Goal: Contribute content

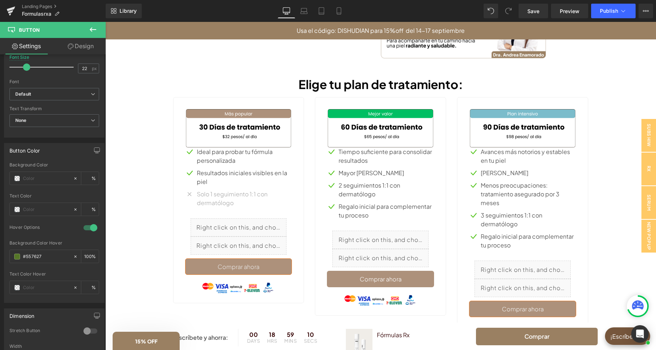
scroll to position [421, 0]
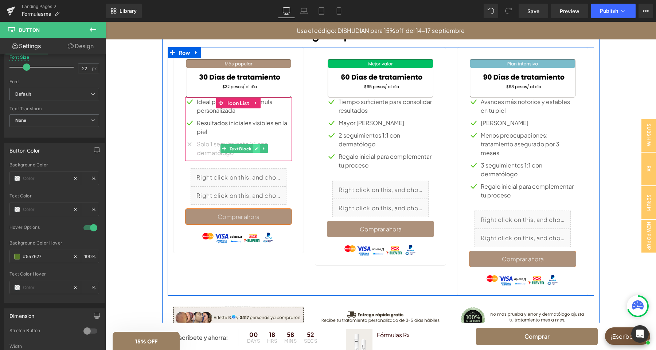
click at [255, 148] on icon at bounding box center [257, 148] width 4 height 4
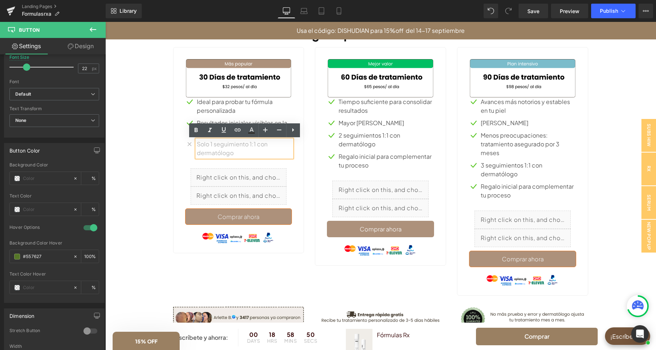
click at [249, 155] on p "Solo 1 seguimiento 1:1 con dermatólogo" at bounding box center [244, 148] width 95 height 17
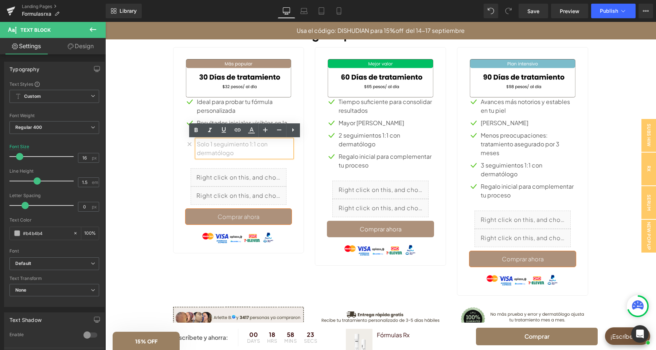
click at [267, 282] on div "Image Icon Ideal para probar tu fórmula personalizada Text Block Icon Resultado…" at bounding box center [381, 171] width 426 height 248
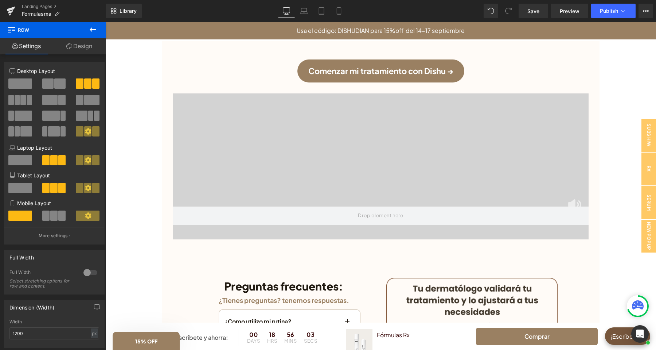
scroll to position [1569, 0]
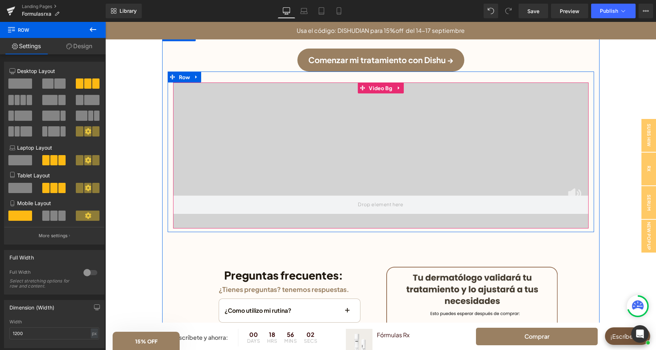
click at [392, 170] on video at bounding box center [380, 142] width 415 height 208
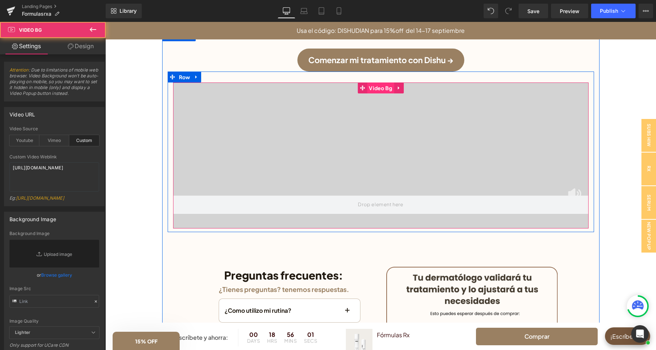
click at [378, 84] on span "Video Bg" at bounding box center [380, 87] width 27 height 11
click at [384, 82] on span "Video Bg" at bounding box center [380, 87] width 27 height 11
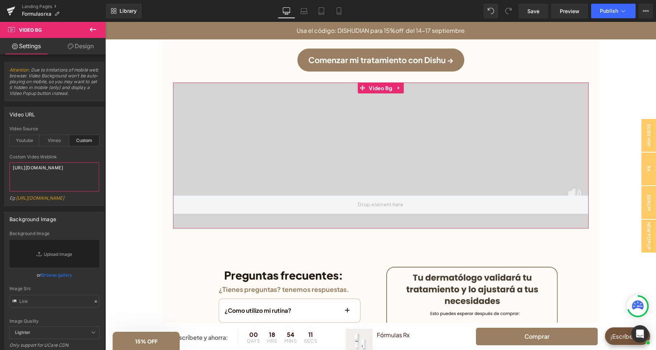
click at [10, 162] on textarea "[URL][DOMAIN_NAME]" at bounding box center [54, 176] width 90 height 29
paste textarea "2ba0f89b2468455681b577d4238137bb"
type textarea "[URL][DOMAIN_NAME]"
drag, startPoint x: 71, startPoint y: 125, endPoint x: 87, endPoint y: 129, distance: 17.0
click at [70, 124] on div "Video URL custom Video Source Youtube Vimeo Custom Youtube Weblink [URL][DOMAIN…" at bounding box center [54, 156] width 101 height 99
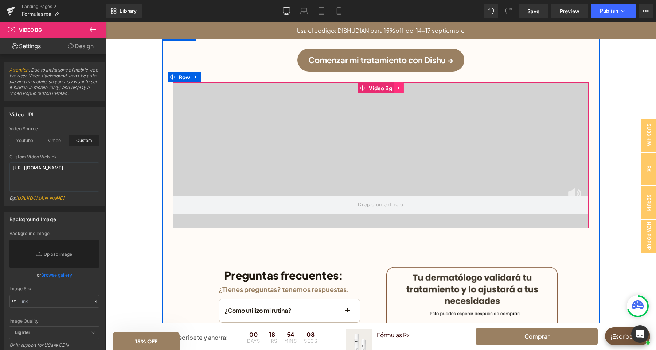
click at [399, 85] on icon at bounding box center [399, 87] width 5 height 5
click at [403, 85] on icon at bounding box center [403, 87] width 5 height 5
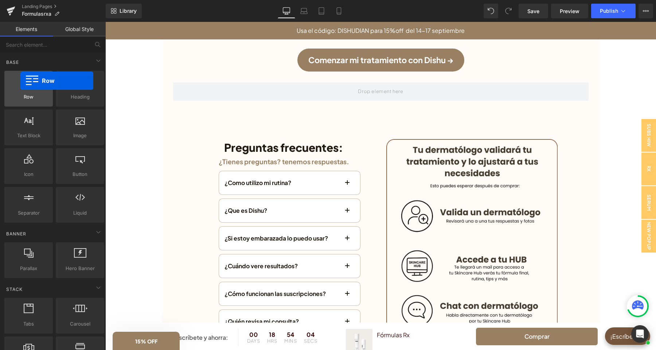
drag, startPoint x: 130, startPoint y: 62, endPoint x: 20, endPoint y: 81, distance: 111.3
click at [20, 81] on div at bounding box center [29, 85] width 44 height 16
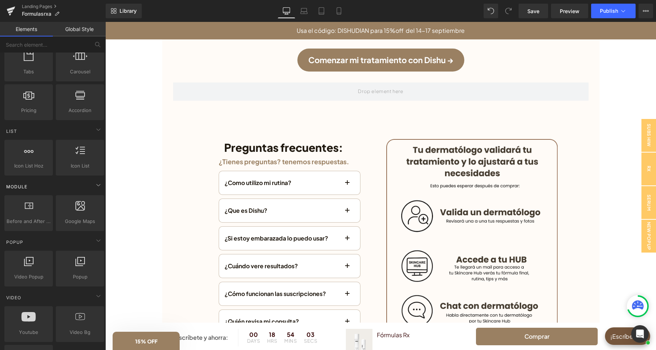
scroll to position [344, 0]
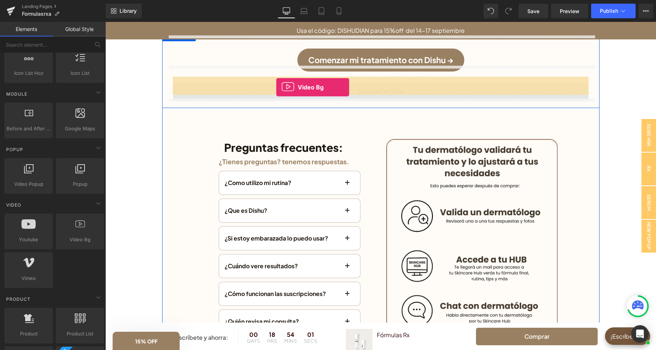
drag, startPoint x: 193, startPoint y: 252, endPoint x: 276, endPoint y: 87, distance: 185.0
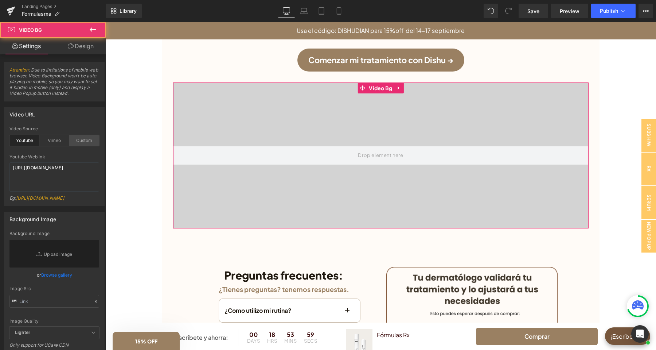
click at [85, 143] on div "Custom" at bounding box center [84, 140] width 30 height 11
drag, startPoint x: 9, startPoint y: 179, endPoint x: 9, endPoint y: 167, distance: 12.0
click at [9, 167] on textarea "[URL][DOMAIN_NAME]" at bounding box center [54, 176] width 90 height 29
paste textarea "videos/c/o/v/0318cfdd550c48369040617fd82bc756.mov"
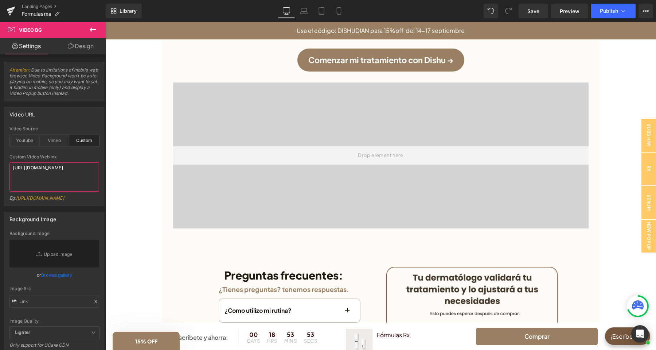
type textarea "[URL][DOMAIN_NAME]"
click at [81, 120] on div "Video URL" at bounding box center [54, 114] width 100 height 14
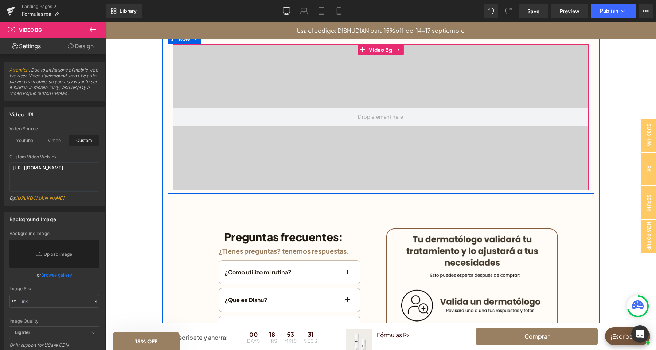
scroll to position [1531, 0]
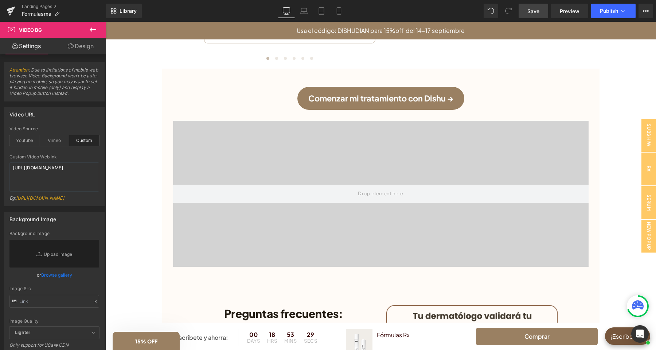
click at [534, 10] on span "Save" at bounding box center [533, 11] width 12 height 8
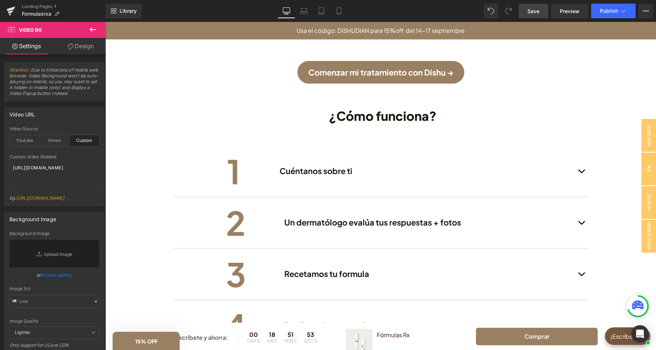
scroll to position [957, 0]
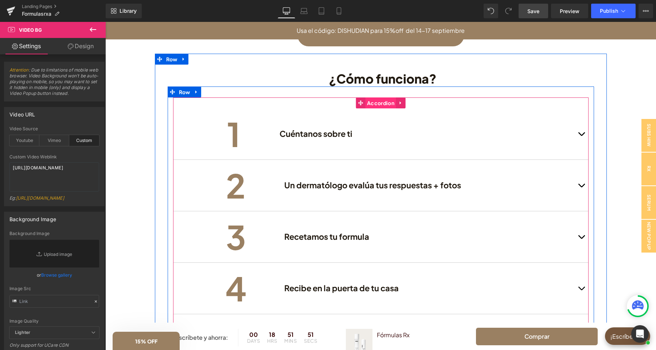
click at [376, 104] on span "Accordion" at bounding box center [380, 102] width 31 height 11
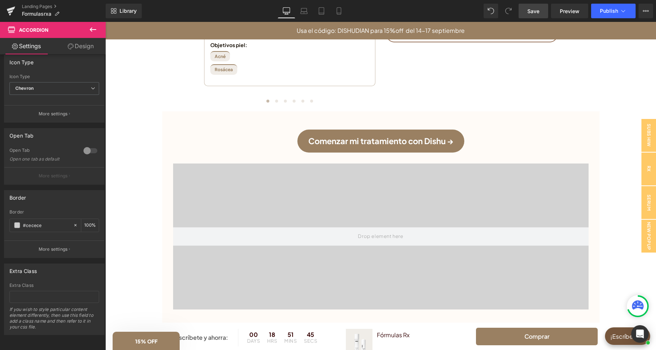
scroll to position [1531, 0]
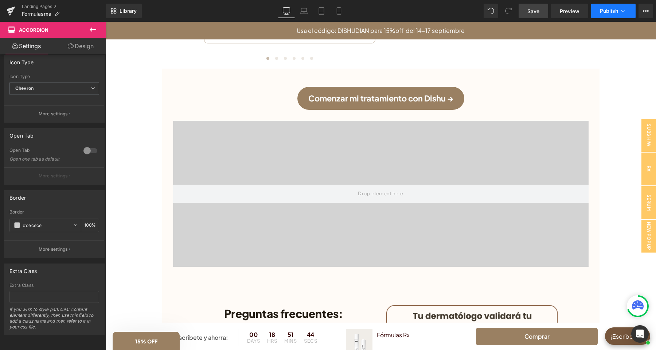
click at [598, 7] on button "Publish" at bounding box center [613, 11] width 44 height 15
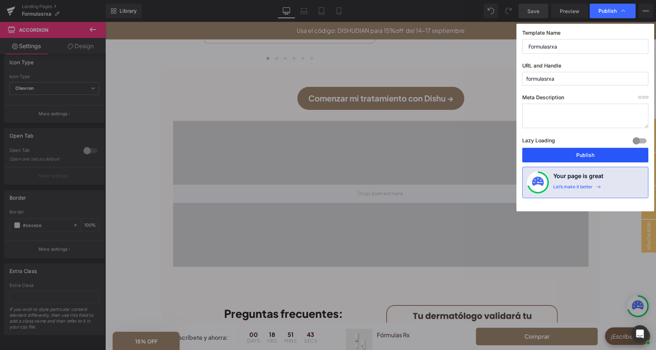
click at [570, 152] on button "Publish" at bounding box center [585, 155] width 126 height 15
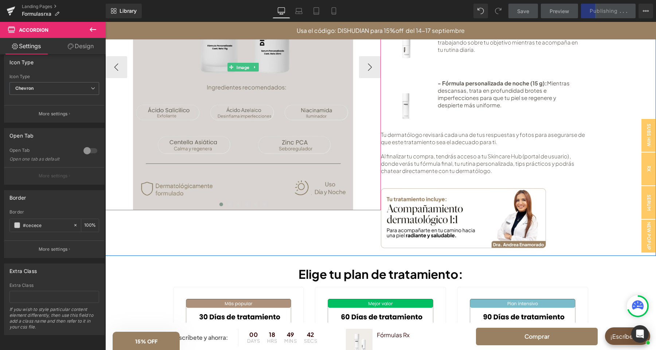
scroll to position [230, 0]
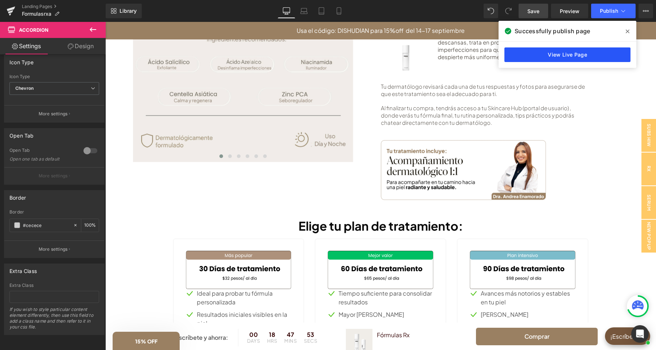
click at [550, 56] on link "View Live Page" at bounding box center [567, 54] width 126 height 15
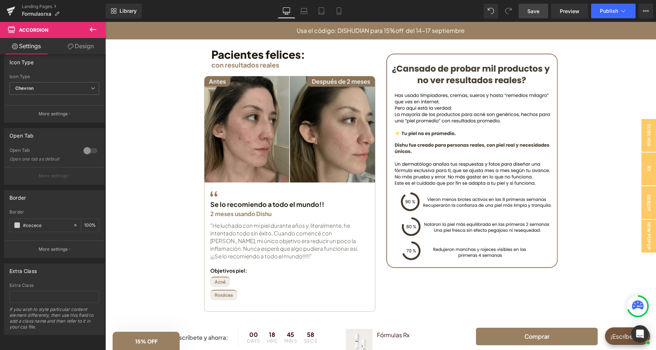
scroll to position [1492, 0]
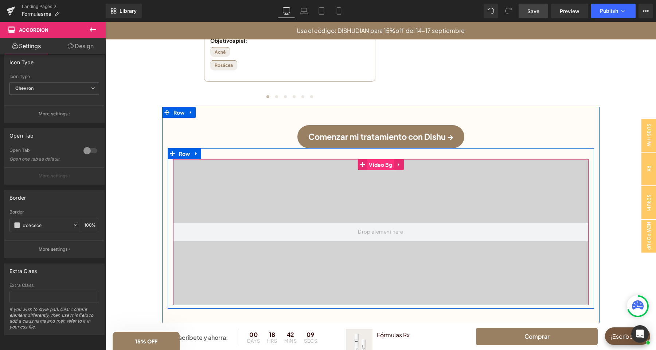
click at [386, 160] on span "Video Bg" at bounding box center [380, 164] width 27 height 11
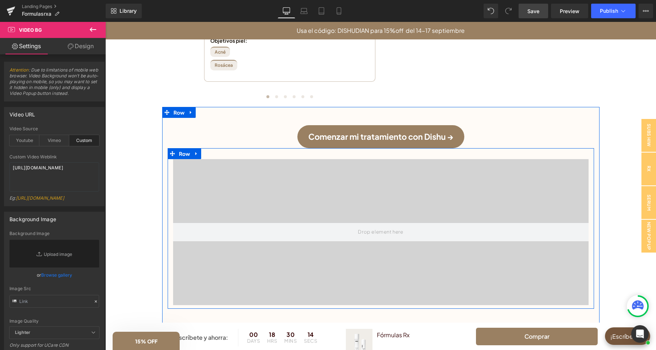
click at [383, 160] on span "Video Bg" at bounding box center [381, 164] width 22 height 9
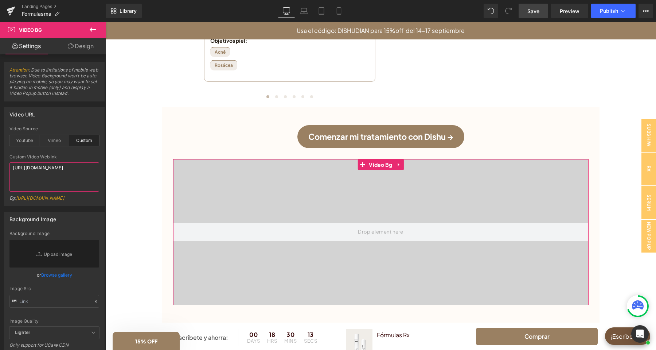
drag, startPoint x: 22, startPoint y: 175, endPoint x: 5, endPoint y: 167, distance: 18.7
click at [9, 167] on textarea "[URL][DOMAIN_NAME]" at bounding box center [54, 176] width 90 height 29
paste textarea "4fce7be3bd6e46fb9cace60f25fe4a15"
type textarea "[URL][DOMAIN_NAME]"
click at [77, 116] on div "Video URL" at bounding box center [54, 114] width 100 height 14
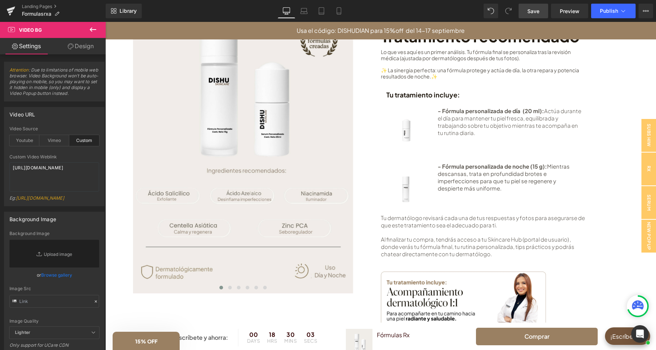
scroll to position [0, 0]
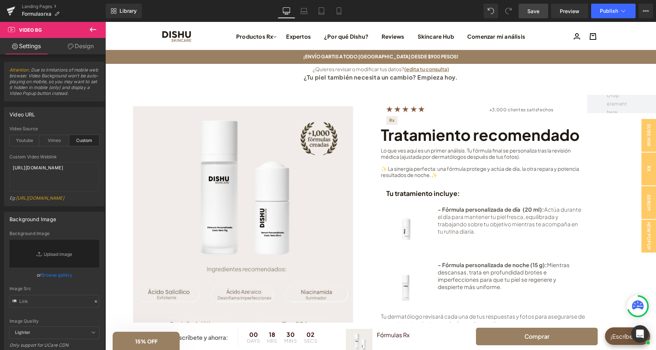
click at [537, 11] on span "Save" at bounding box center [533, 11] width 12 height 8
click at [612, 7] on button "Publish" at bounding box center [613, 11] width 44 height 15
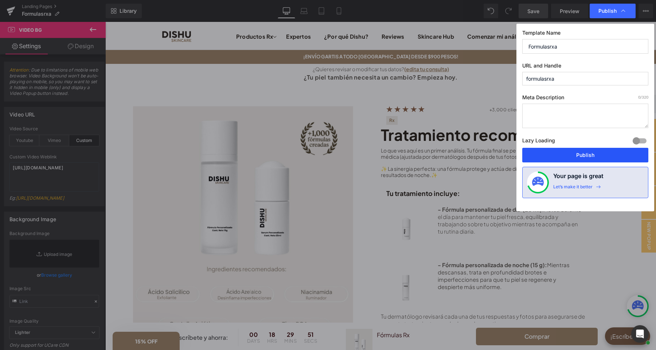
click at [577, 152] on button "Publish" at bounding box center [585, 155] width 126 height 15
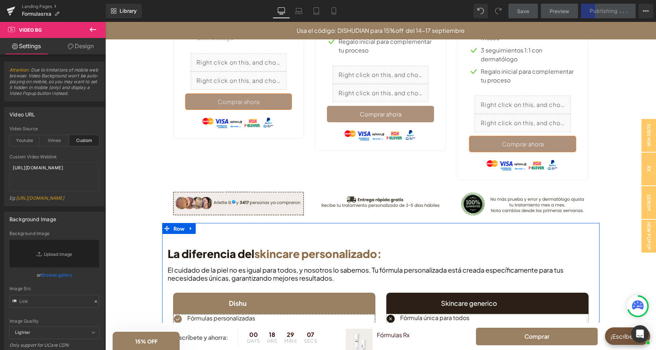
scroll to position [383, 0]
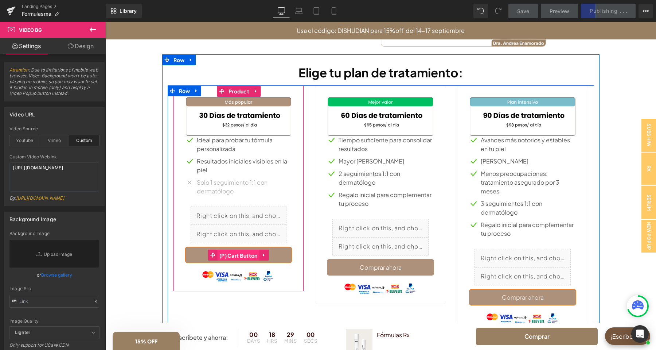
click at [235, 253] on span "(P) Cart Button" at bounding box center [239, 255] width 42 height 11
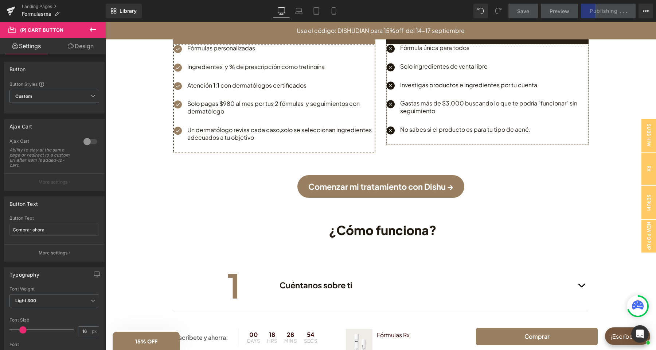
scroll to position [804, 0]
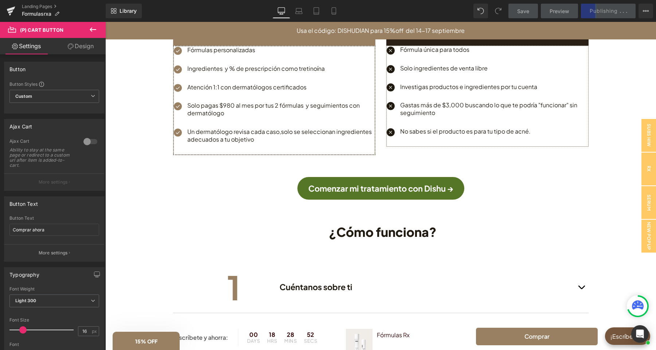
click at [439, 189] on link "Comenzar mi tratamiento con Dishu →" at bounding box center [380, 188] width 167 height 23
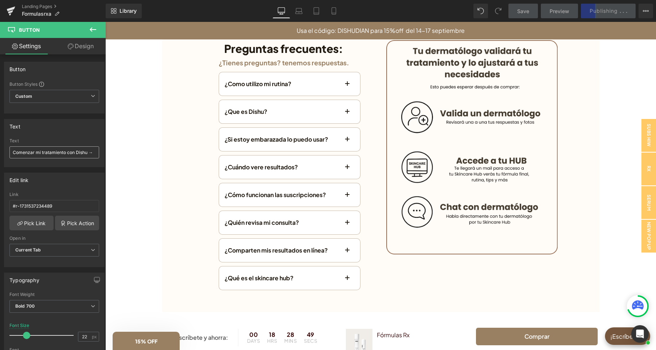
scroll to position [1787, 0]
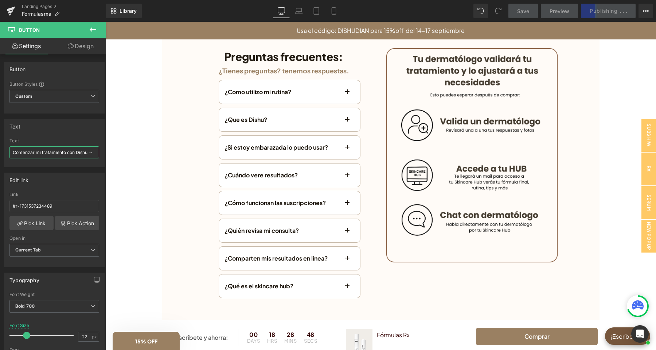
click at [89, 153] on input "Comenzar mi tratamiento con Dishu →" at bounding box center [54, 152] width 90 height 12
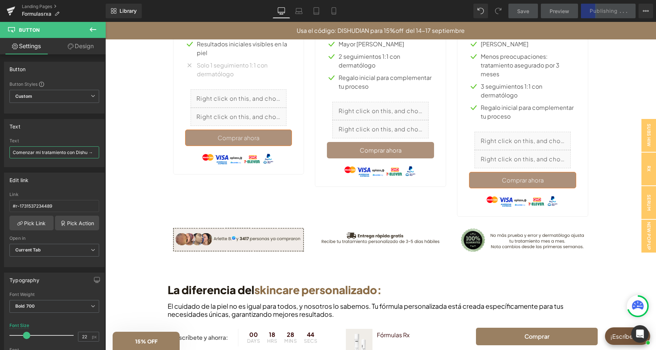
scroll to position [486, 0]
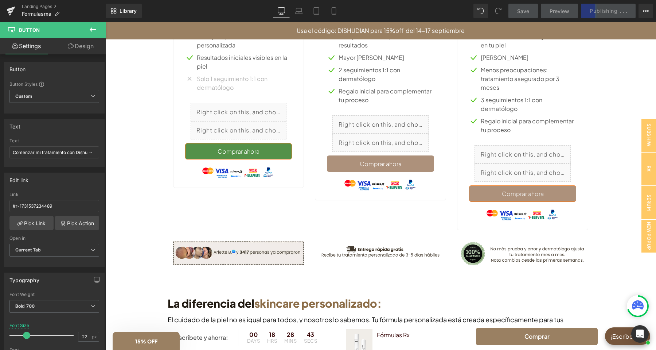
click at [273, 151] on button "Comprar ahora" at bounding box center [238, 151] width 107 height 16
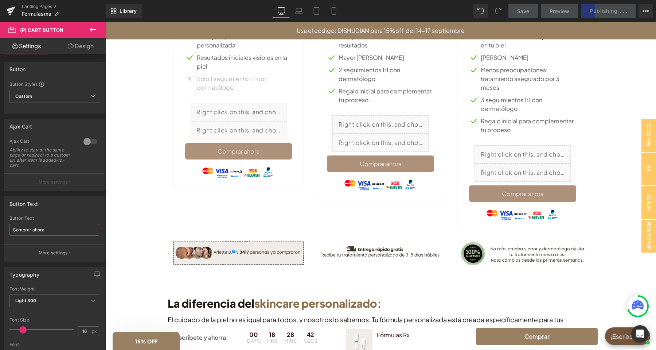
click at [60, 233] on input "Comprar ahora" at bounding box center [54, 229] width 90 height 12
paste input "→"
type input "Comprar ahora →"
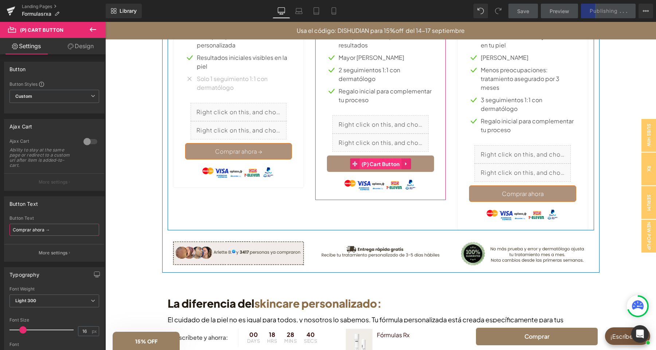
click at [390, 162] on span "(P) Cart Button" at bounding box center [381, 163] width 42 height 11
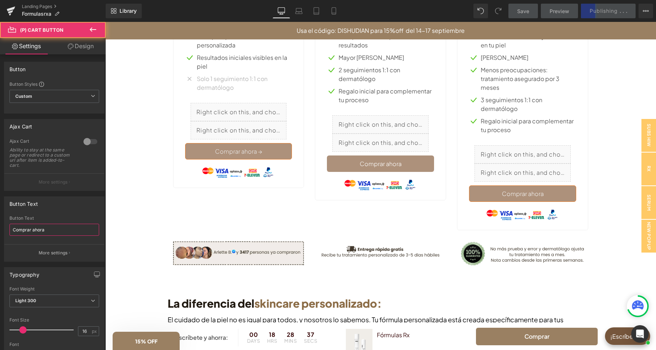
click at [69, 230] on input "Comprar ahora" at bounding box center [54, 229] width 90 height 12
paste input "→"
type input "Comprar ahora →"
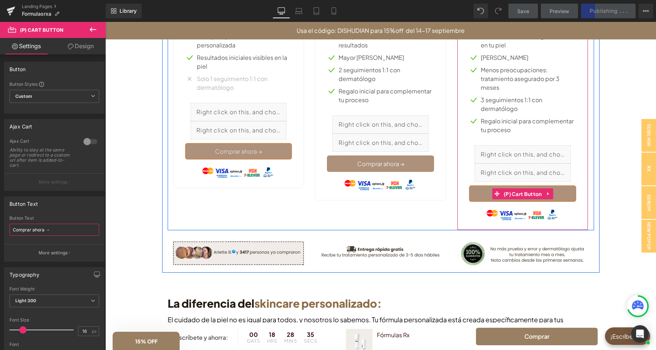
click at [528, 191] on span "(P) Cart Button" at bounding box center [523, 193] width 42 height 11
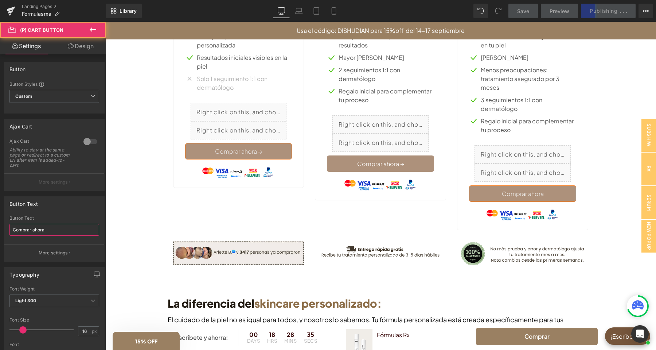
click at [73, 230] on input "Comprar ahora" at bounding box center [54, 229] width 90 height 12
paste input "→"
type input "Comprar ahora →"
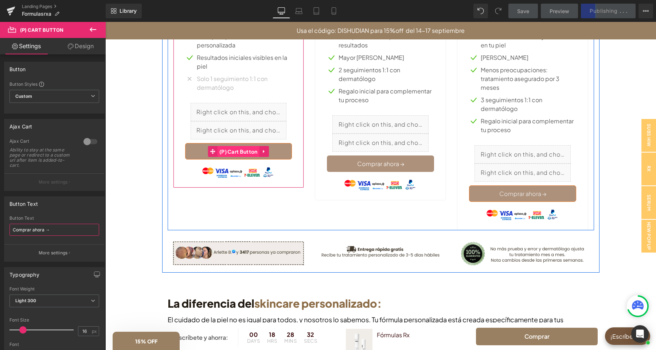
click at [242, 149] on span "(P) Cart Button" at bounding box center [239, 151] width 42 height 11
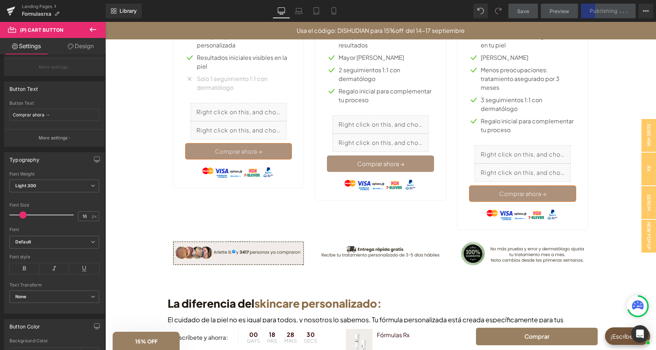
scroll to position [306, 0]
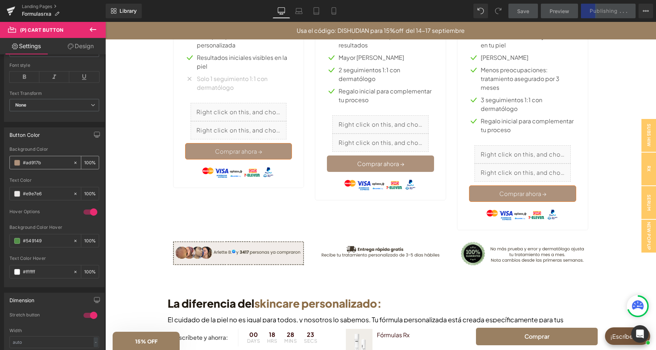
drag, startPoint x: 43, startPoint y: 164, endPoint x: 23, endPoint y: 164, distance: 20.0
click at [23, 164] on input "#ad917b" at bounding box center [46, 163] width 47 height 8
drag, startPoint x: 45, startPoint y: 242, endPoint x: 22, endPoint y: 242, distance: 22.6
click at [23, 242] on input "#549149" at bounding box center [46, 241] width 47 height 8
drag, startPoint x: 46, startPoint y: 162, endPoint x: 20, endPoint y: 165, distance: 25.7
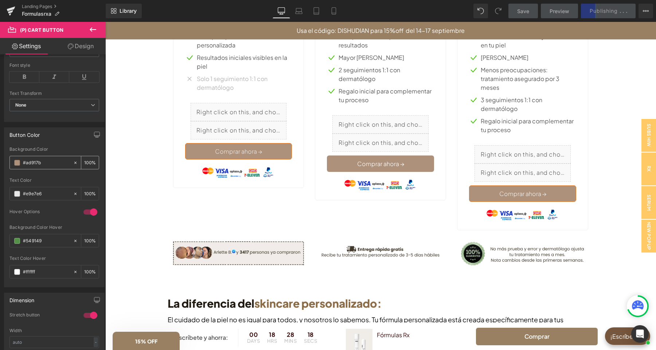
click at [23, 163] on input "#ad917b" at bounding box center [46, 163] width 47 height 8
paste input "549149"
type input "#549149"
drag, startPoint x: 38, startPoint y: 241, endPoint x: 16, endPoint y: 238, distance: 22.0
click at [23, 238] on input "#549149" at bounding box center [46, 241] width 47 height 8
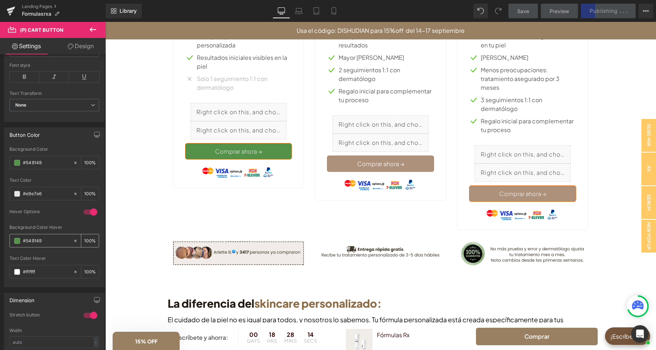
click at [18, 243] on span at bounding box center [17, 241] width 6 height 6
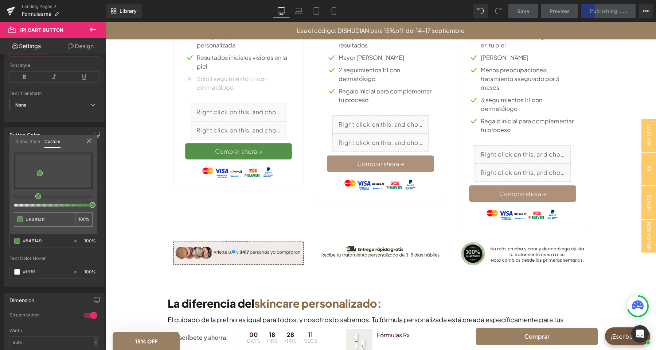
click at [23, 195] on div at bounding box center [50, 196] width 79 height 3
type input "#918b49"
click at [20, 195] on div at bounding box center [50, 196] width 79 height 3
type input "#917d49"
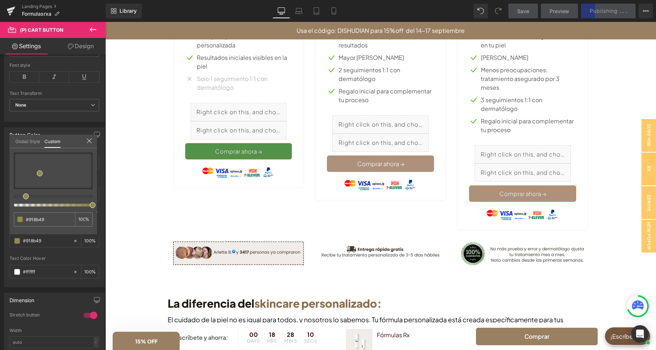
type input "#917d49"
click at [52, 168] on div at bounding box center [53, 170] width 79 height 36
type input "#c8a95a"
type input "#c8bb5a"
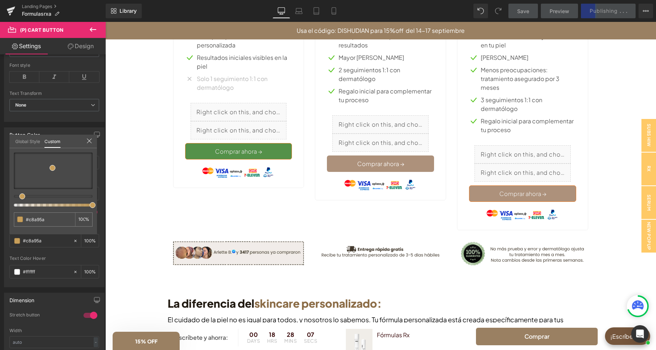
type input "#c8bb5a"
type input "#c89f5a"
drag, startPoint x: 22, startPoint y: 198, endPoint x: 18, endPoint y: 199, distance: 3.7
click at [18, 199] on div at bounding box center [53, 179] width 79 height 54
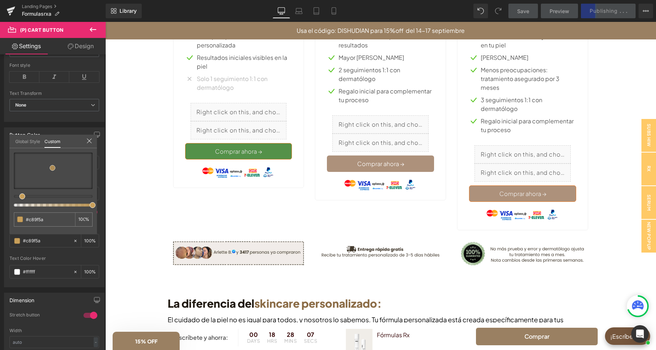
click at [62, 179] on div at bounding box center [53, 170] width 79 height 36
type input "#6f501a"
click at [69, 162] on div at bounding box center [53, 170] width 79 height 36
type input "#ebc789"
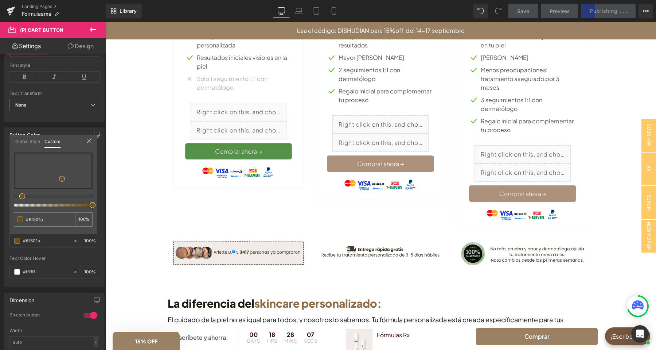
type input "#ebc789"
click at [49, 171] on div at bounding box center [53, 170] width 79 height 36
type input "#b08844"
click at [206, 152] on div at bounding box center [380, 186] width 551 height 328
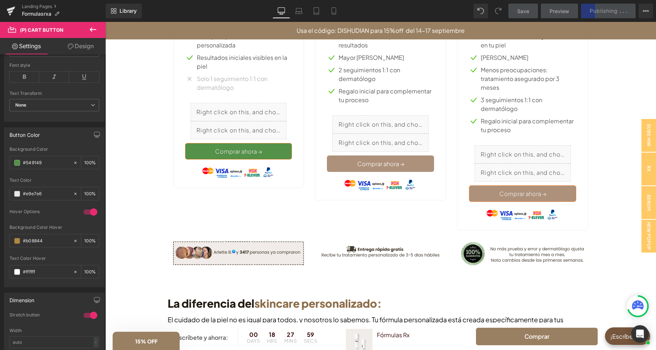
click at [80, 47] on link "Design" at bounding box center [80, 46] width 53 height 16
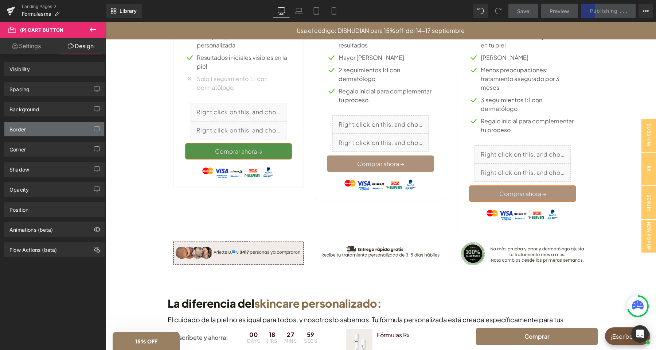
click at [59, 133] on div "Border" at bounding box center [54, 129] width 100 height 14
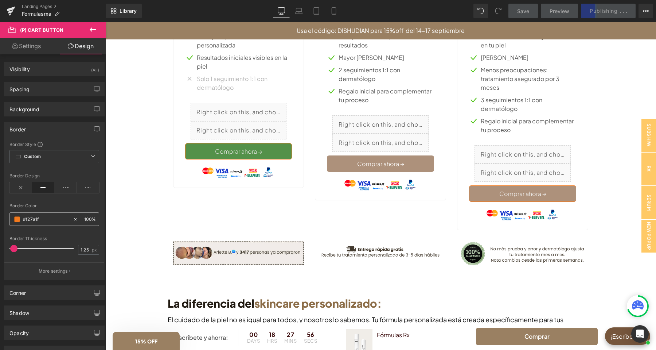
click at [75, 219] on icon at bounding box center [75, 218] width 5 height 5
type input "none"
type input "0"
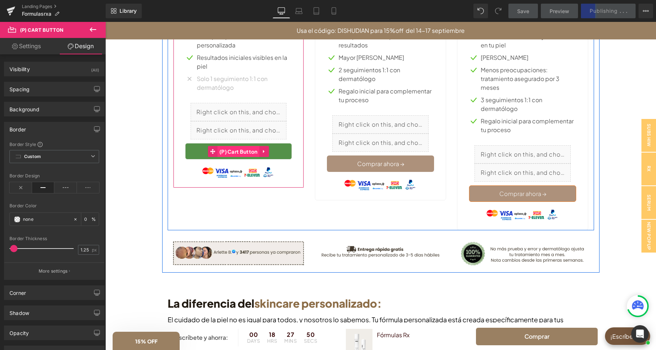
click at [231, 151] on span "(P) Cart Button" at bounding box center [239, 151] width 42 height 11
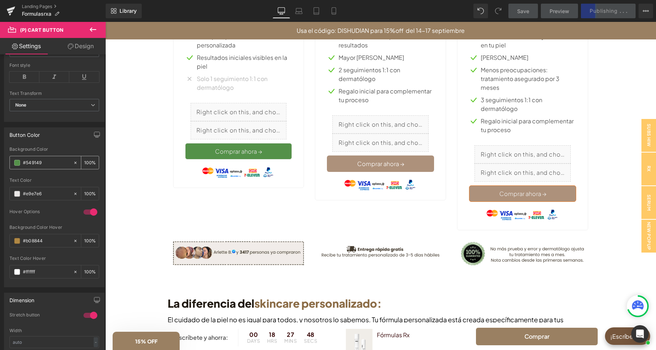
drag, startPoint x: 34, startPoint y: 162, endPoint x: 29, endPoint y: 166, distance: 6.5
click at [23, 164] on input "#549149" at bounding box center [46, 163] width 47 height 8
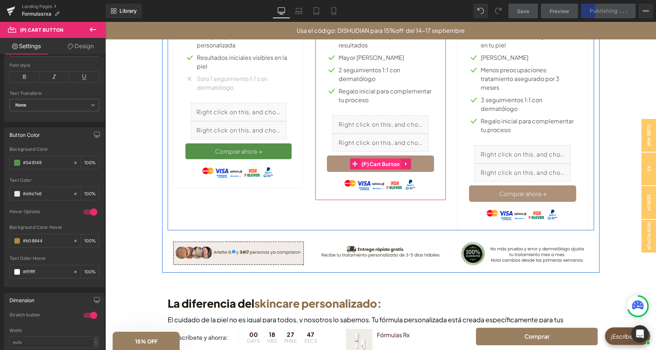
click at [384, 160] on span "(P) Cart Button" at bounding box center [381, 163] width 42 height 11
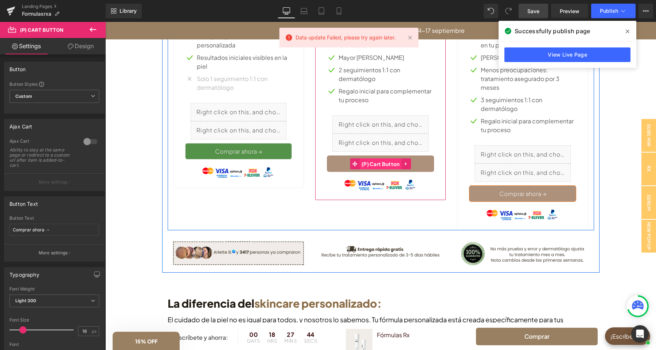
click at [374, 166] on span "(P) Cart Button" at bounding box center [381, 163] width 42 height 11
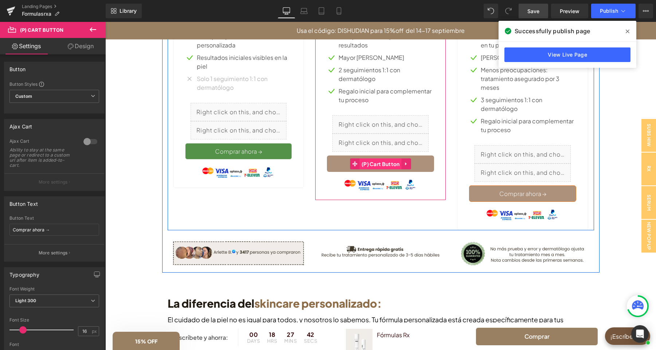
click at [370, 164] on span "(P) Cart Button" at bounding box center [381, 163] width 42 height 11
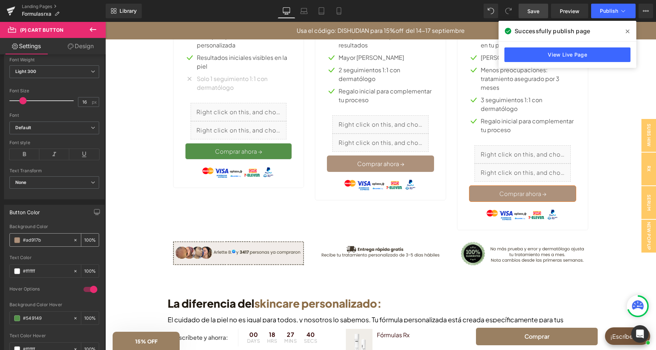
scroll to position [230, 0]
drag, startPoint x: 38, startPoint y: 240, endPoint x: 4, endPoint y: 236, distance: 34.1
click at [23, 236] on input "#ad917b" at bounding box center [46, 239] width 47 height 8
paste input "549149"
type input "#549149"
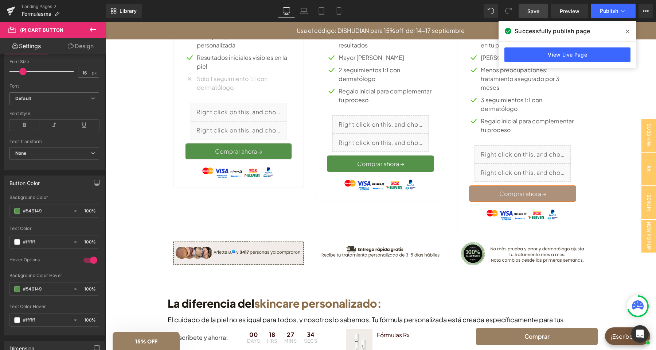
scroll to position [268, 0]
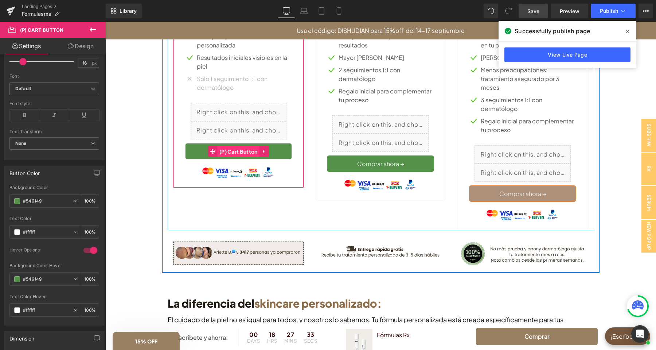
click at [233, 152] on span "(P) Cart Button" at bounding box center [239, 151] width 42 height 11
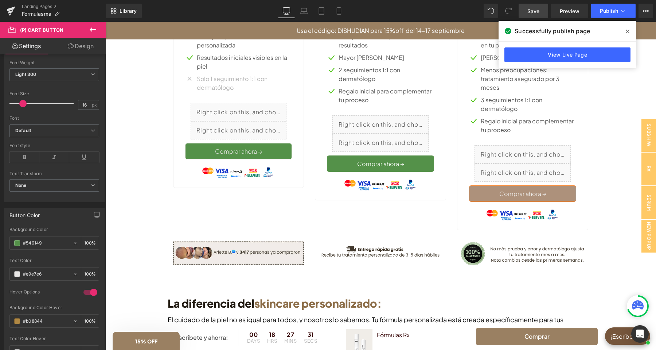
scroll to position [230, 0]
drag, startPoint x: 46, startPoint y: 319, endPoint x: 19, endPoint y: 318, distance: 26.3
click at [23, 318] on input "#b08844" at bounding box center [46, 317] width 47 height 8
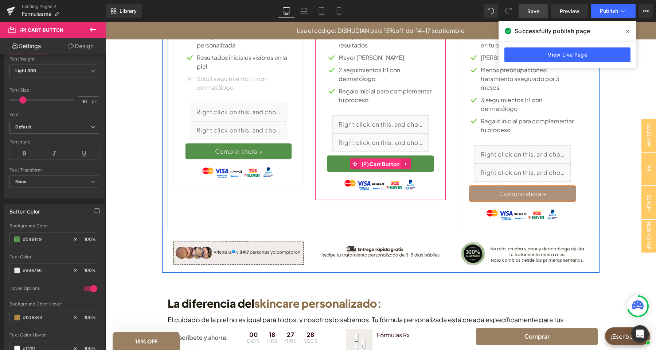
click at [384, 162] on span "(P) Cart Button" at bounding box center [381, 163] width 42 height 11
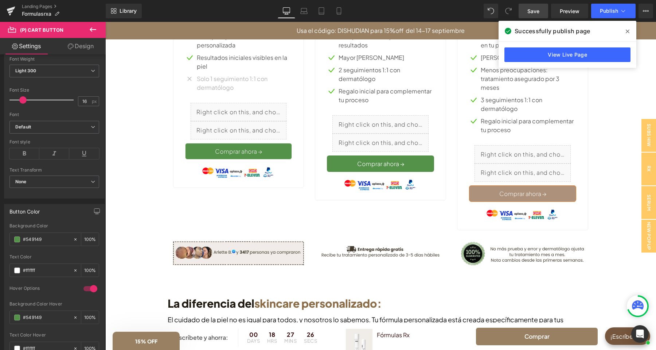
scroll to position [344, 0]
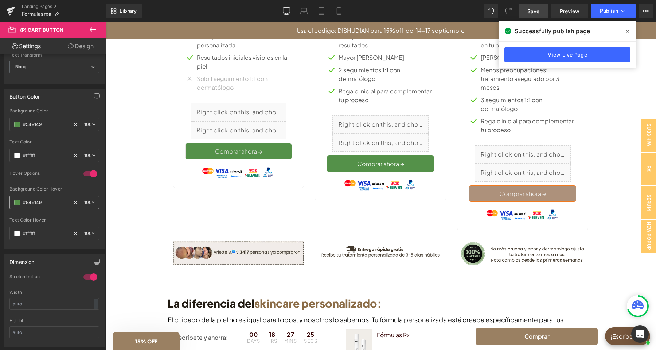
drag, startPoint x: 42, startPoint y: 203, endPoint x: 18, endPoint y: 202, distance: 24.1
click at [23, 202] on input "#549149" at bounding box center [46, 202] width 47 height 8
paste input "b08844"
type input "#b08844"
click at [89, 44] on link "Design" at bounding box center [80, 46] width 53 height 16
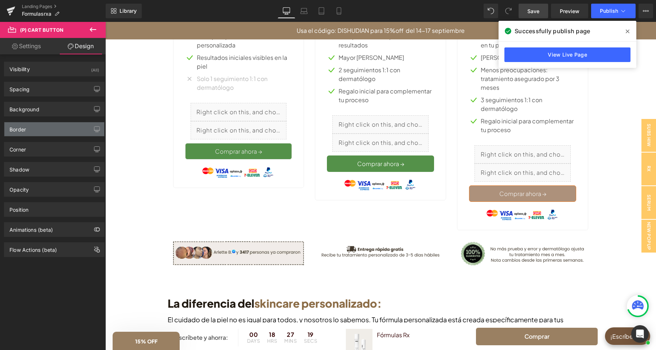
click at [65, 128] on div "Border" at bounding box center [54, 129] width 100 height 14
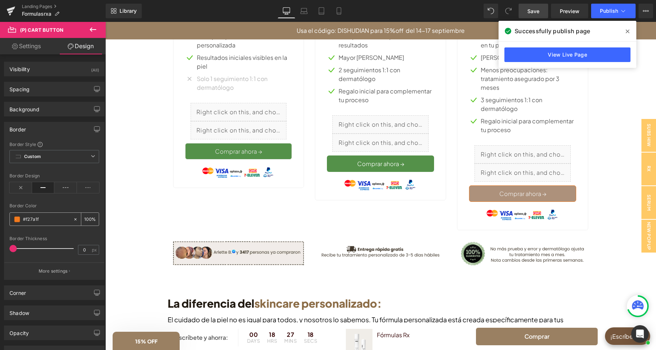
click at [75, 220] on icon at bounding box center [75, 218] width 5 height 5
type input "none"
type input "0"
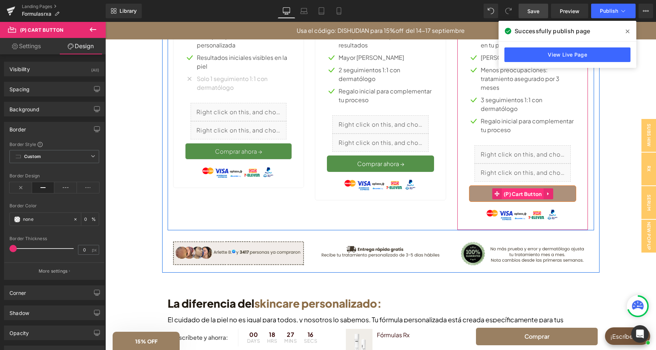
click at [515, 195] on span "(P) Cart Button" at bounding box center [523, 193] width 42 height 11
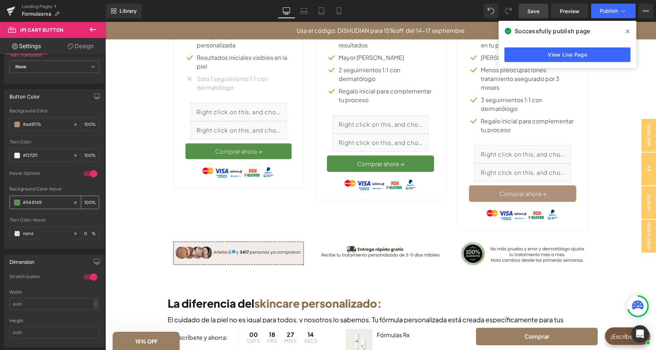
drag, startPoint x: 38, startPoint y: 204, endPoint x: 14, endPoint y: 203, distance: 23.7
click at [23, 203] on input "#549149" at bounding box center [46, 202] width 47 height 8
paste input "b08844"
type input "#b08844"
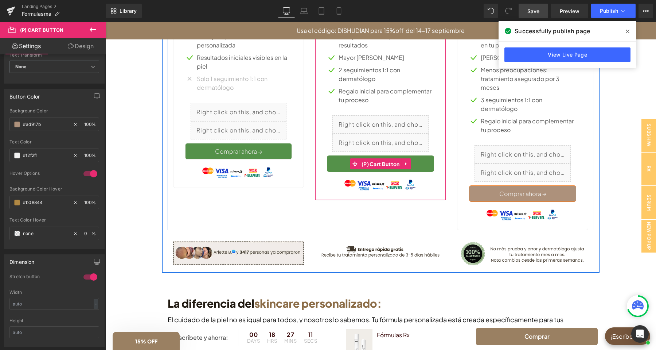
click at [382, 162] on span "(P) Cart Button" at bounding box center [381, 163] width 42 height 11
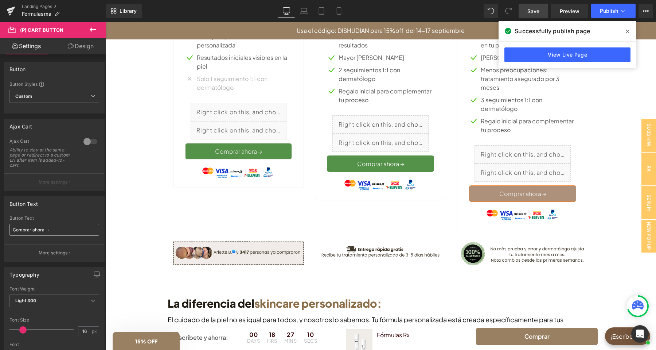
scroll to position [230, 0]
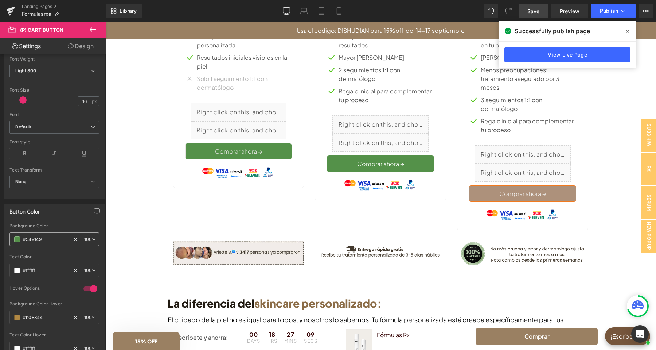
drag, startPoint x: 44, startPoint y: 239, endPoint x: 13, endPoint y: 240, distance: 31.4
click at [23, 240] on input "#549149" at bounding box center [46, 239] width 47 height 8
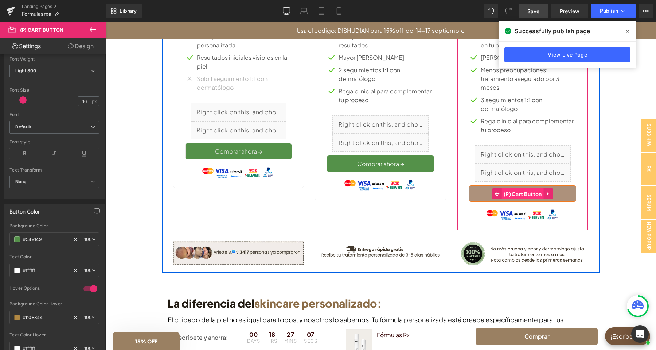
click at [523, 190] on span "(P) Cart Button" at bounding box center [523, 193] width 42 height 11
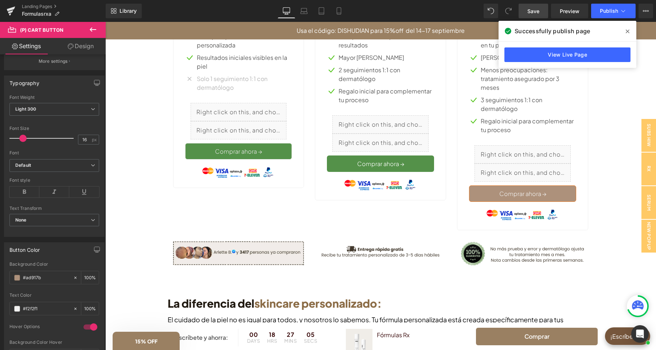
scroll to position [268, 0]
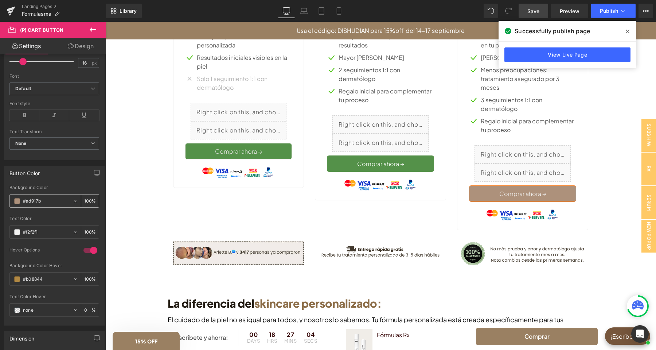
drag, startPoint x: 44, startPoint y: 202, endPoint x: 21, endPoint y: 202, distance: 22.6
click at [23, 202] on input "#ad917b" at bounding box center [46, 201] width 47 height 8
paste input "549149"
type input "#549149"
click at [65, 176] on div "Button Color" at bounding box center [54, 173] width 100 height 14
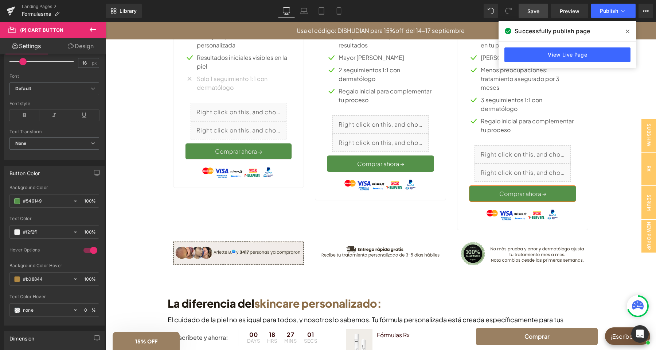
click at [76, 48] on link "Design" at bounding box center [80, 46] width 53 height 16
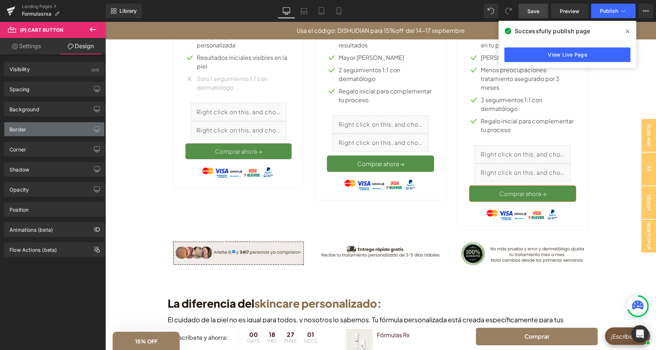
click at [54, 133] on div "Border" at bounding box center [54, 129] width 100 height 14
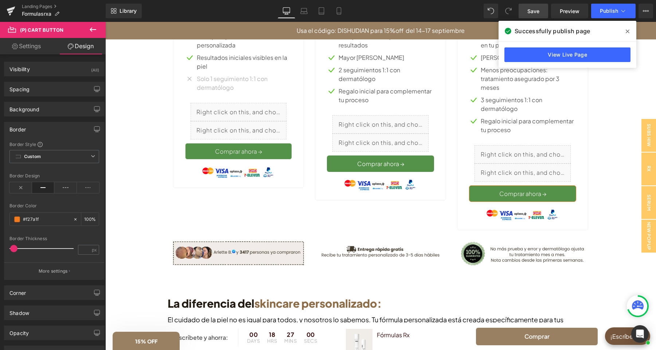
type input "#f27a1f"
type input "100"
type input "1.25"
click at [74, 219] on icon at bounding box center [75, 218] width 5 height 5
type input "none"
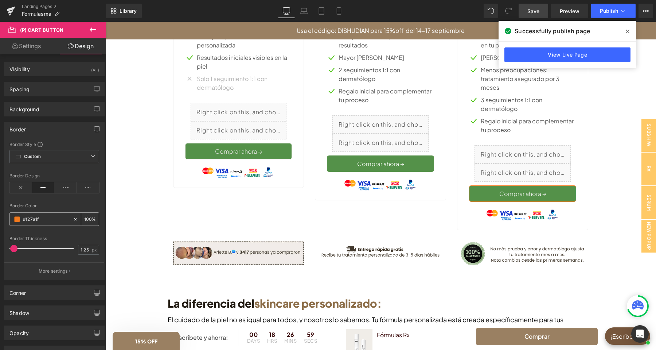
type input "0"
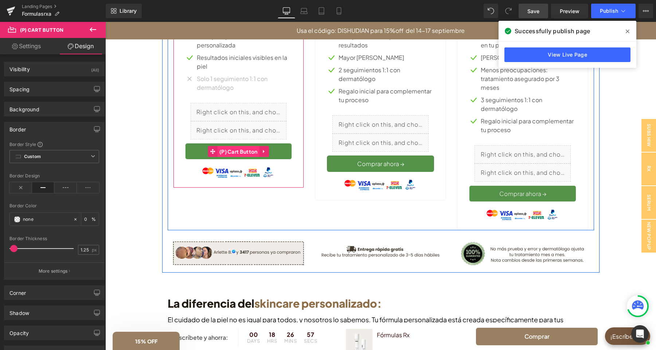
click at [230, 153] on span "(P) Cart Button" at bounding box center [239, 151] width 42 height 11
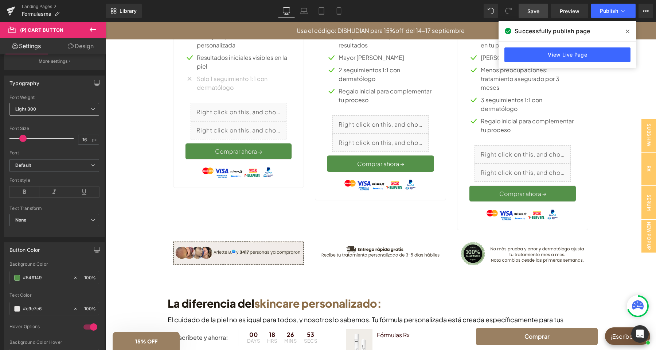
scroll to position [115, 0]
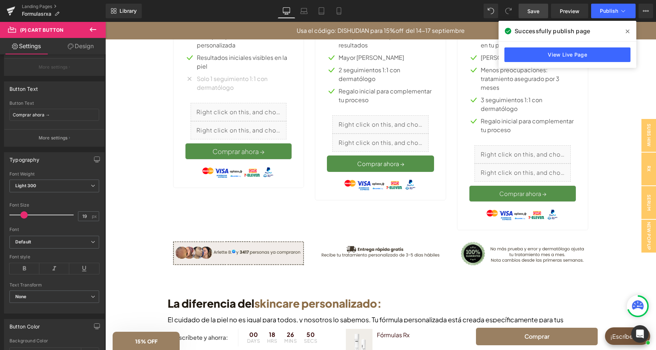
type input "20"
click at [26, 216] on span at bounding box center [25, 214] width 7 height 7
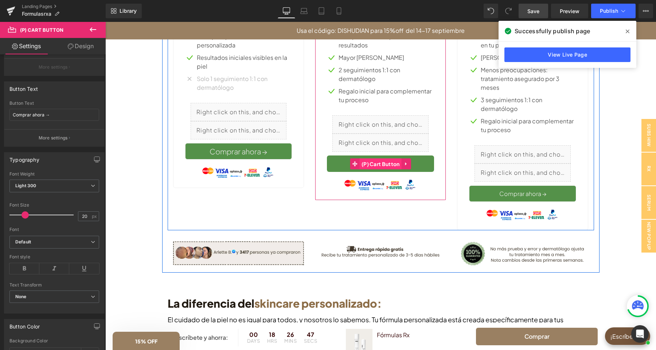
click at [375, 164] on span "(P) Cart Button" at bounding box center [381, 163] width 42 height 11
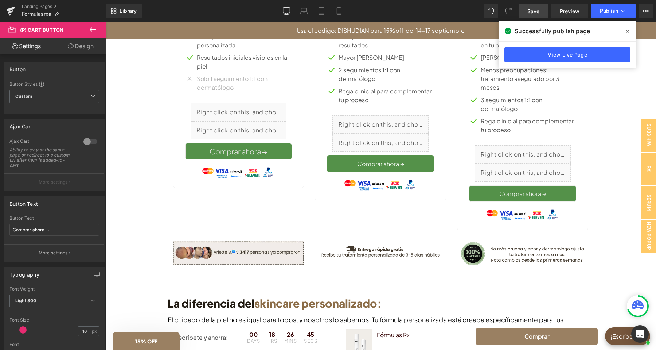
scroll to position [230, 0]
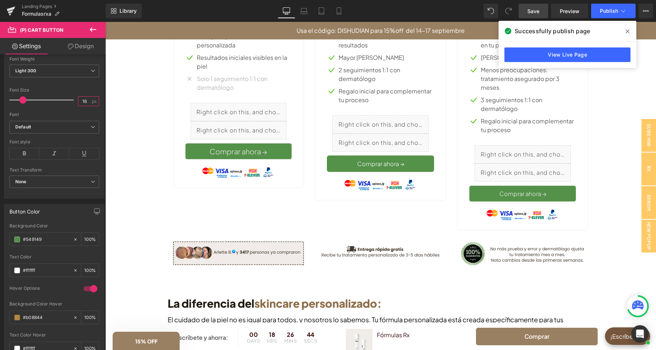
drag, startPoint x: 88, startPoint y: 102, endPoint x: 82, endPoint y: 101, distance: 5.8
click at [82, 101] on input "16" at bounding box center [84, 101] width 13 height 9
type input "20"
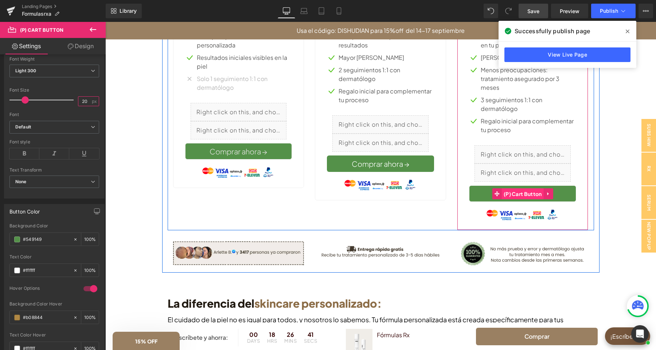
click at [521, 194] on span "(P) Cart Button" at bounding box center [523, 193] width 42 height 11
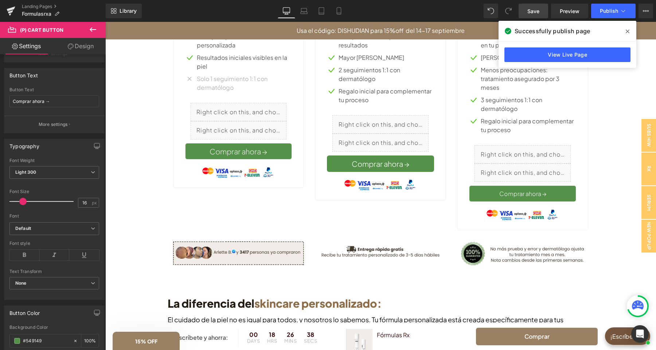
scroll to position [77, 0]
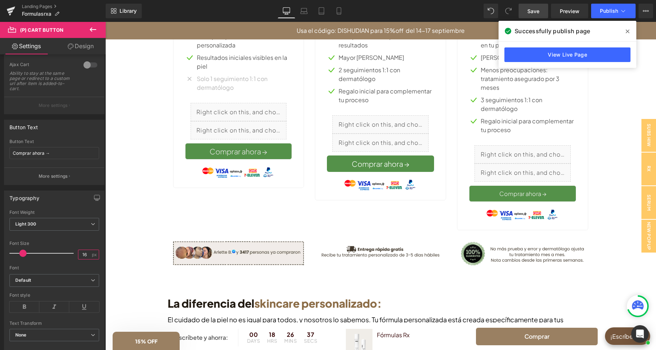
drag, startPoint x: 87, startPoint y: 253, endPoint x: 79, endPoint y: 255, distance: 8.6
click at [79, 255] on input "16" at bounding box center [84, 254] width 13 height 9
type input "20"
click at [68, 204] on div "Typography" at bounding box center [54, 198] width 100 height 14
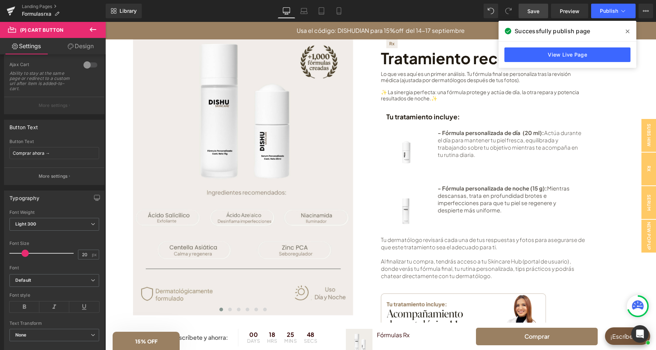
click at [628, 30] on icon at bounding box center [628, 31] width 4 height 6
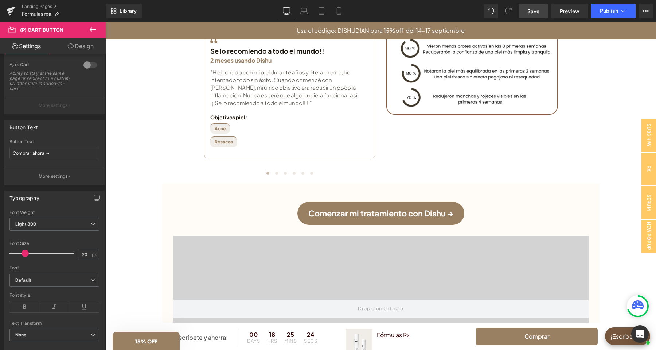
scroll to position [1569, 0]
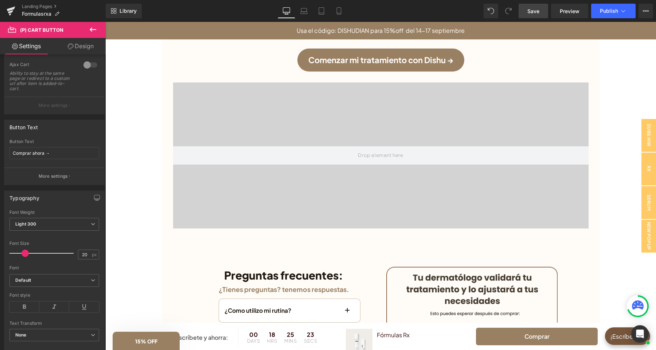
click at [452, 170] on video at bounding box center [380, 142] width 415 height 208
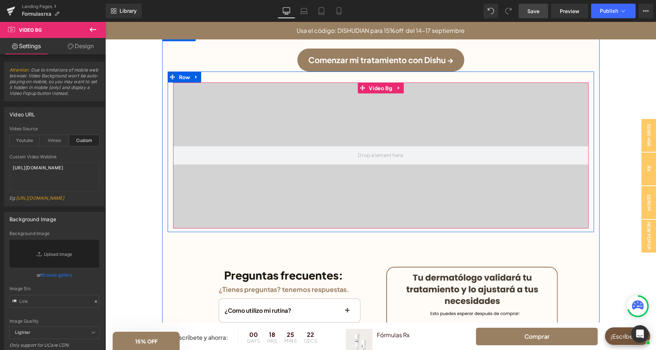
click at [384, 86] on span "Video Bg" at bounding box center [380, 87] width 27 height 11
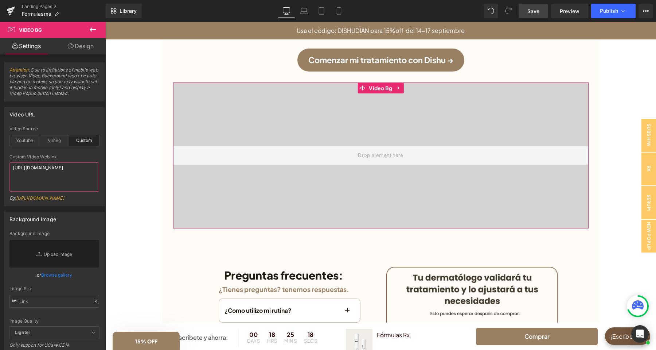
drag, startPoint x: 47, startPoint y: 184, endPoint x: 11, endPoint y: 160, distance: 43.9
click at [11, 162] on textarea "[URL][DOMAIN_NAME]" at bounding box center [54, 176] width 90 height 29
click at [56, 111] on div "Video URL" at bounding box center [54, 114] width 100 height 14
click at [605, 11] on span "Publish" at bounding box center [609, 11] width 18 height 6
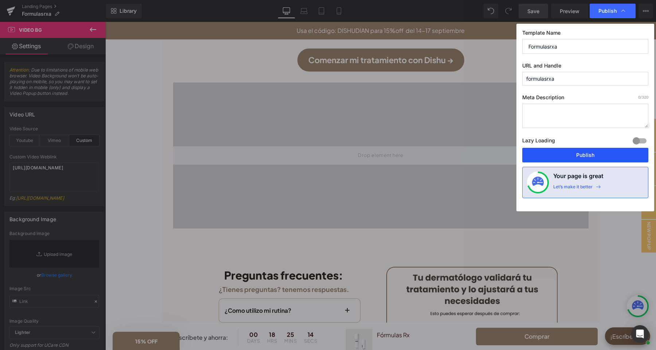
click at [565, 151] on button "Publish" at bounding box center [585, 155] width 126 height 15
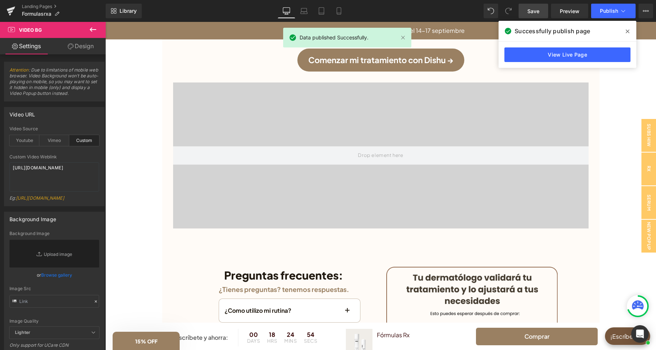
click at [628, 31] on icon at bounding box center [628, 32] width 4 height 4
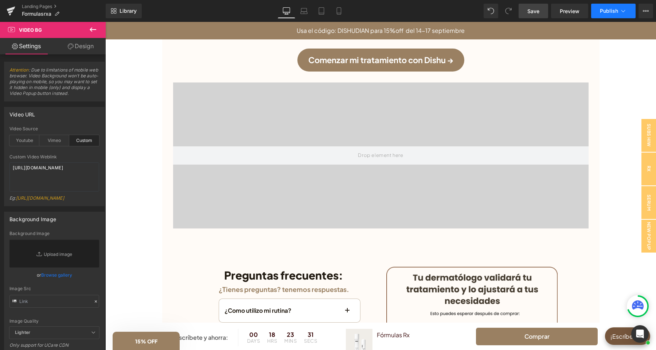
click at [606, 14] on span "Publish" at bounding box center [609, 11] width 18 height 6
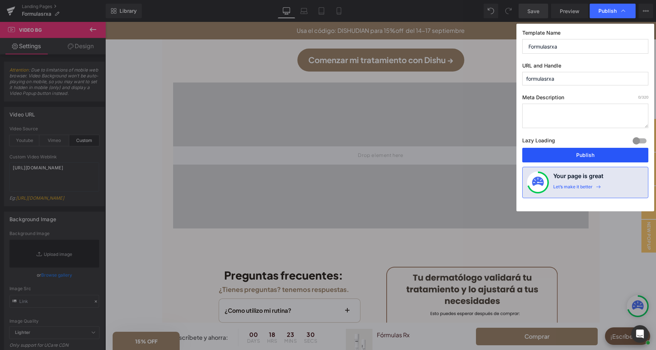
click at [573, 154] on button "Publish" at bounding box center [585, 155] width 126 height 15
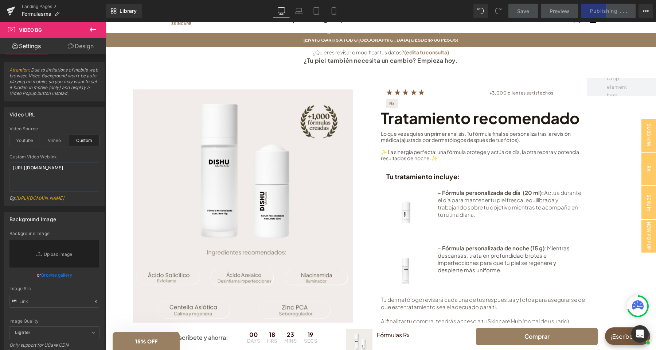
scroll to position [0, 0]
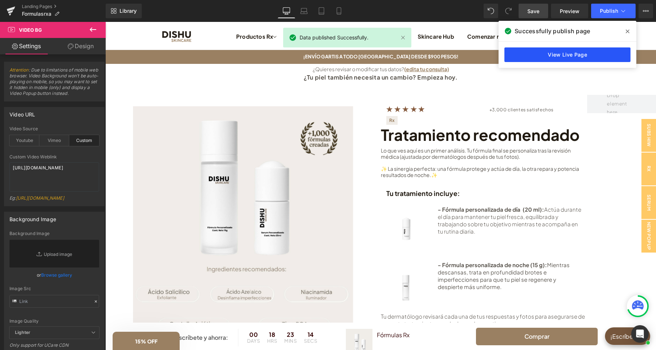
drag, startPoint x: 565, startPoint y: 59, endPoint x: 459, endPoint y: 40, distance: 107.9
click at [565, 59] on link "View Live Page" at bounding box center [567, 54] width 126 height 15
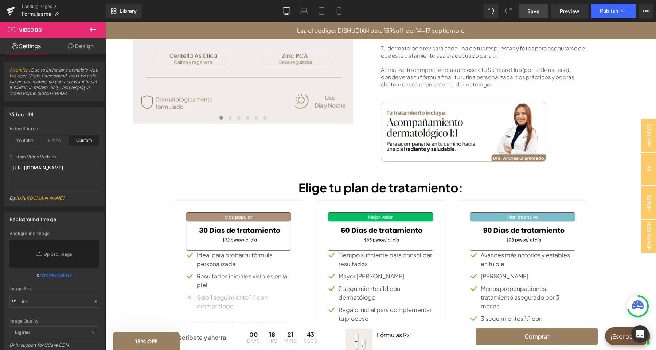
scroll to position [497, 0]
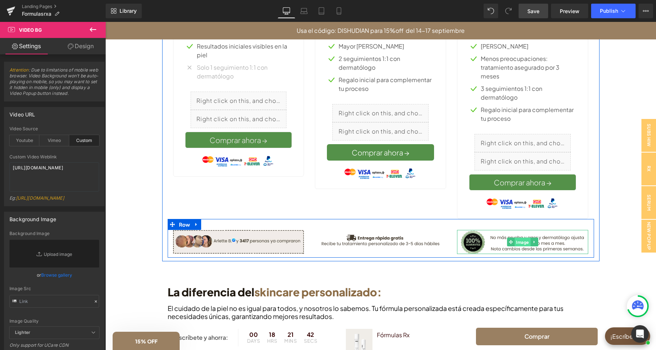
click at [517, 241] on span "Image" at bounding box center [523, 241] width 16 height 9
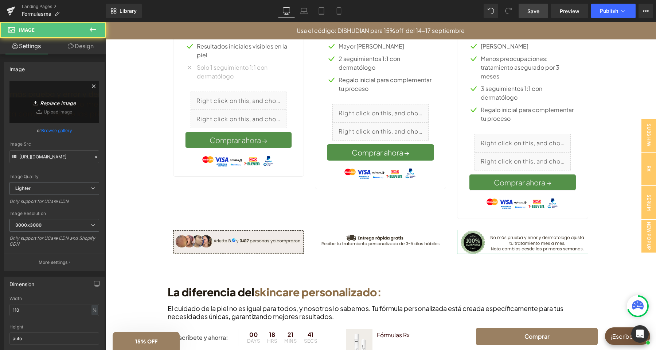
click at [49, 92] on link "Replace Image" at bounding box center [54, 102] width 90 height 42
type input "C:\fakepath\boton compra(16).png"
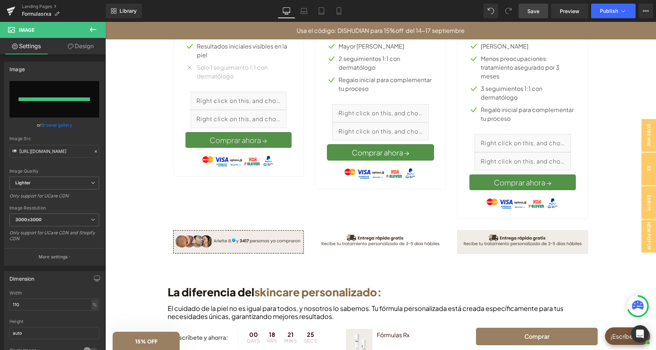
type input "[URL][DOMAIN_NAME]"
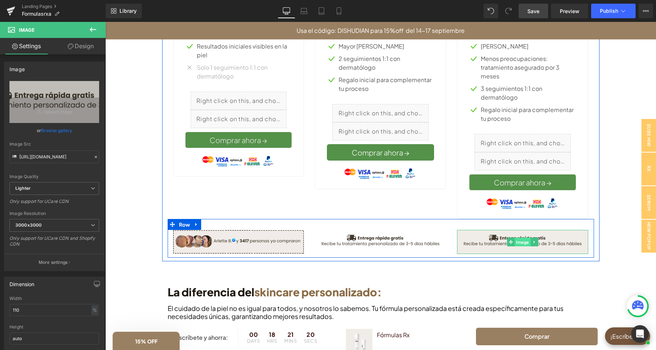
click at [519, 241] on span "Image" at bounding box center [523, 241] width 16 height 9
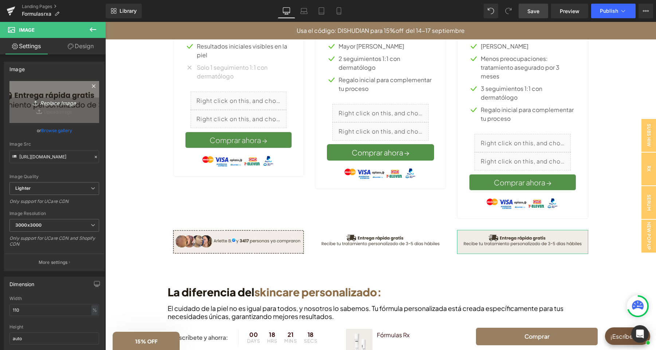
click at [64, 102] on icon "Replace Image" at bounding box center [54, 101] width 58 height 9
type input "C:\fakepath\boton compra(17).png"
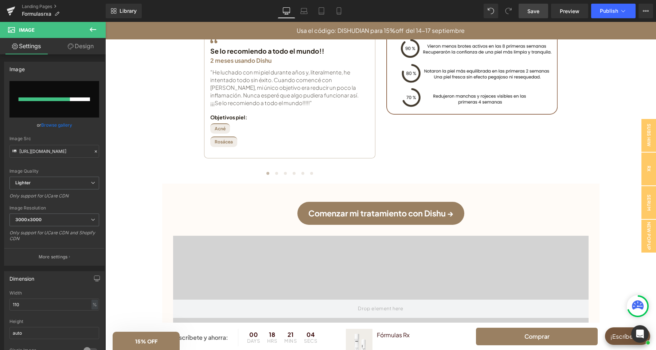
scroll to position [1569, 0]
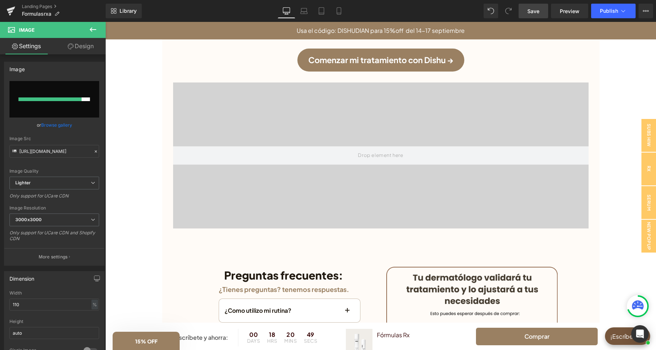
click at [58, 99] on div at bounding box center [50, 99] width 63 height 4
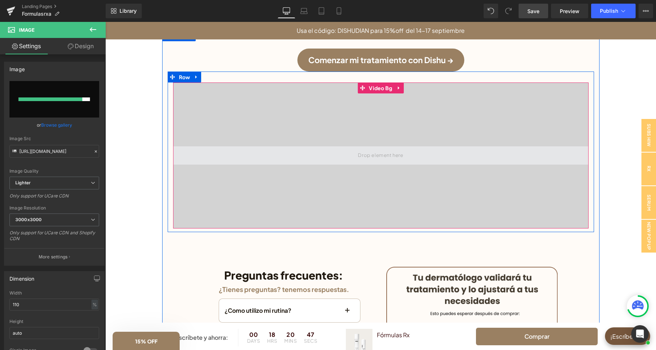
click at [263, 146] on span at bounding box center [380, 155] width 415 height 18
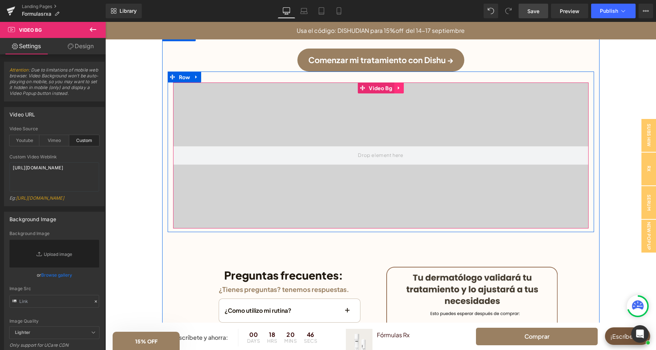
click at [399, 85] on icon at bounding box center [399, 87] width 5 height 5
click at [404, 85] on icon at bounding box center [403, 87] width 5 height 5
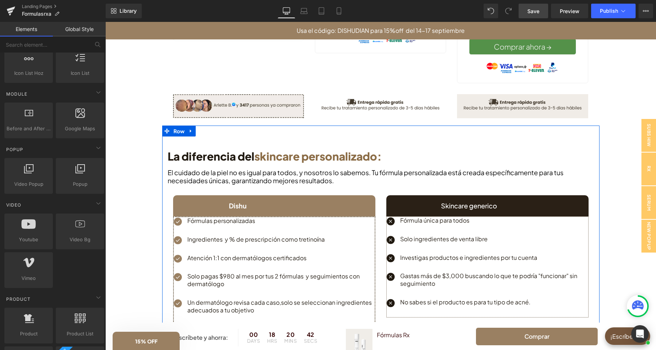
scroll to position [612, 0]
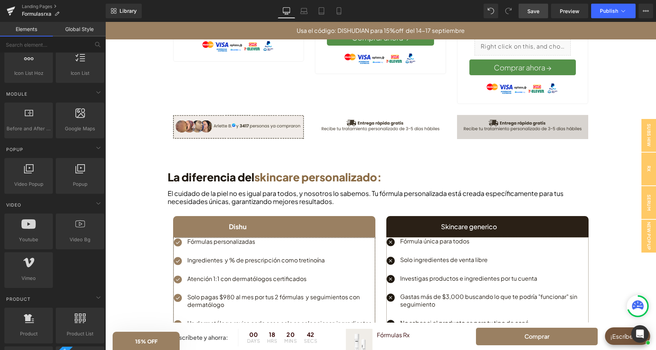
click at [500, 123] on img at bounding box center [522, 127] width 131 height 24
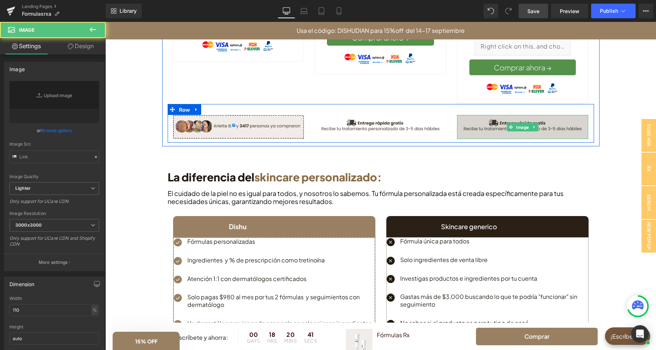
type input "[URL][DOMAIN_NAME]"
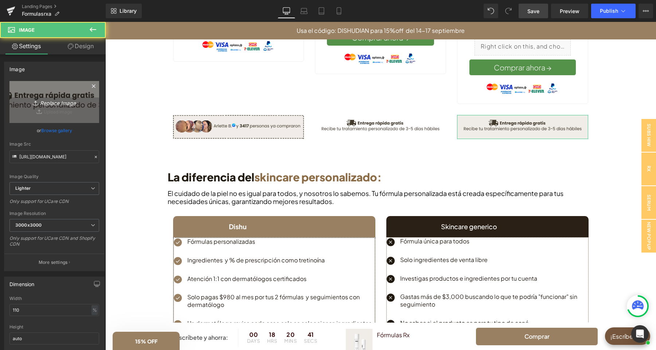
click at [48, 98] on icon "Replace Image" at bounding box center [54, 101] width 58 height 9
type input "C:\fakepath\boton compra(17).png"
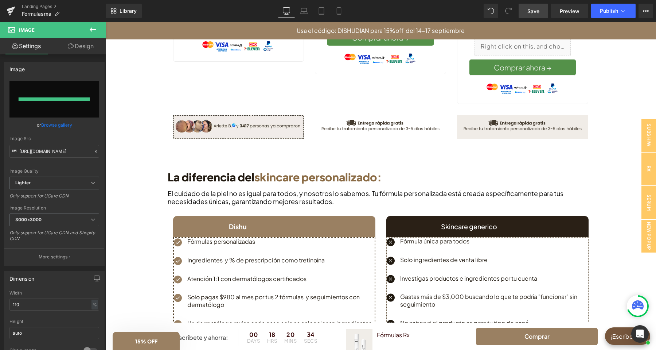
type input "[URL][DOMAIN_NAME]"
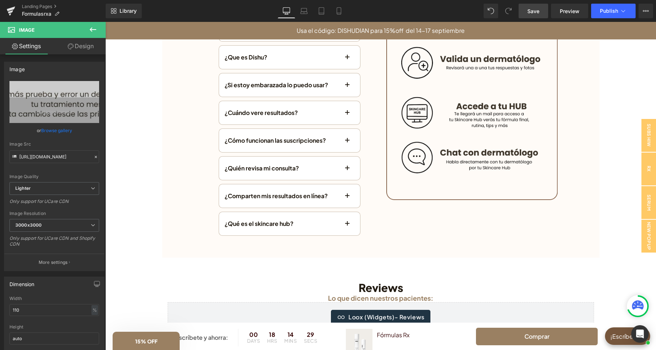
scroll to position [1569, 0]
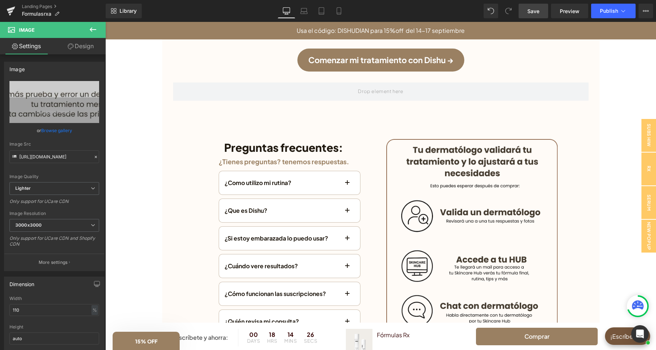
click at [533, 11] on span "Save" at bounding box center [533, 11] width 12 height 8
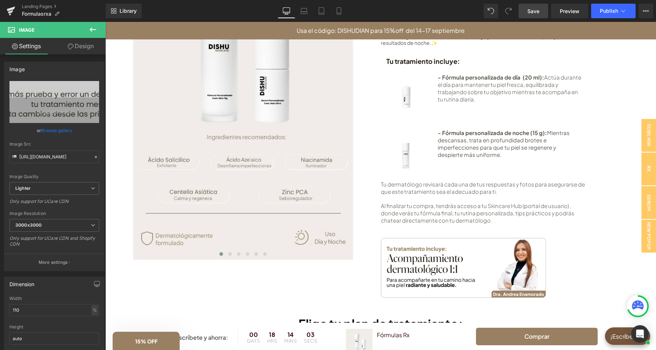
scroll to position [191, 0]
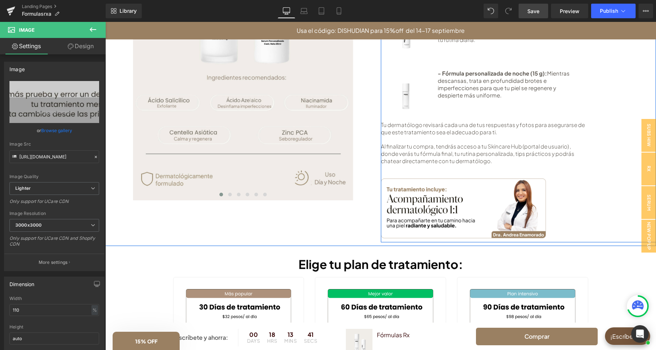
click at [453, 170] on div "Tu dermatólogo revisará cada una de tus respuestas y fotos para asegurarse de q…" at bounding box center [484, 145] width 207 height 54
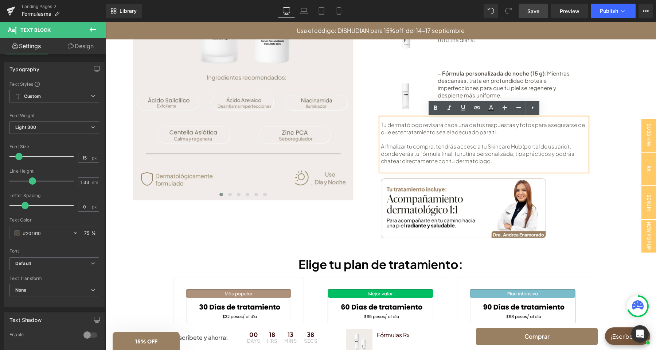
click at [456, 170] on div "Tu dermatólogo revisará cada una de tus respuestas y fotos para asegurarse de q…" at bounding box center [484, 145] width 207 height 54
click at [497, 169] on div "Tu dermatólogo revisará cada una de tus respuestas y fotos para asegurarse de q…" at bounding box center [484, 145] width 207 height 54
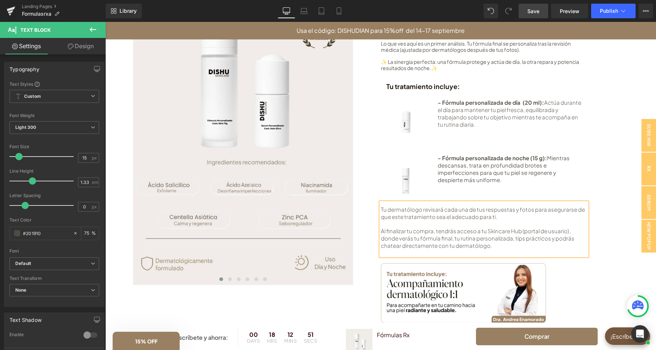
scroll to position [77, 0]
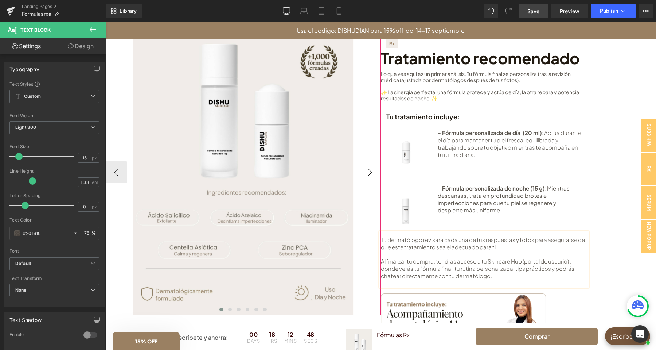
click at [364, 178] on button "›" at bounding box center [370, 172] width 22 height 22
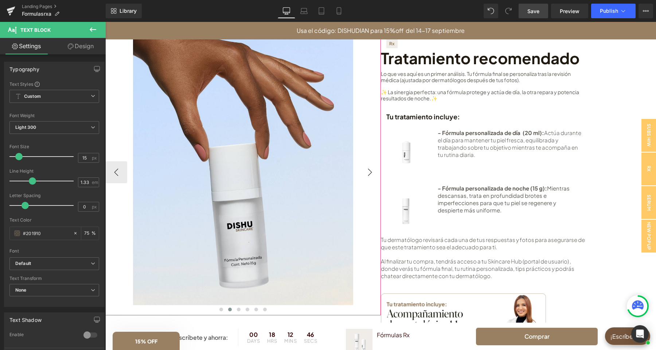
click at [364, 178] on button "›" at bounding box center [370, 172] width 22 height 22
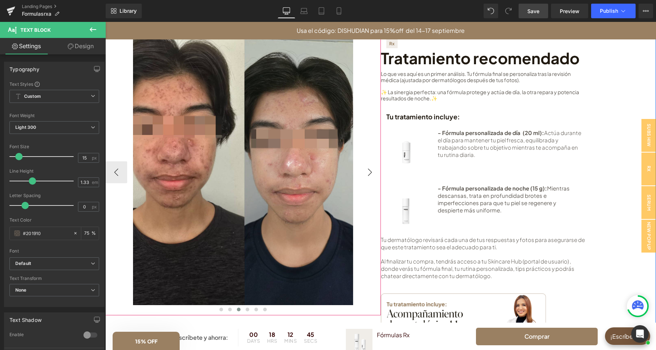
click at [366, 177] on button "›" at bounding box center [370, 172] width 22 height 22
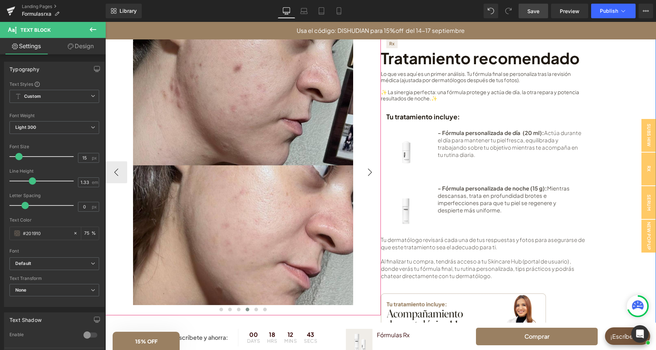
click at [366, 177] on button "›" at bounding box center [370, 172] width 22 height 22
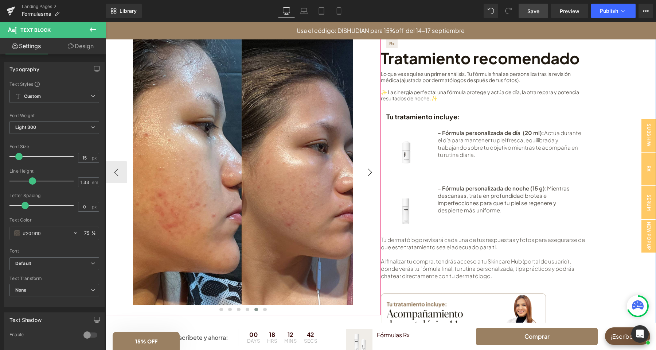
click at [366, 177] on button "›" at bounding box center [370, 172] width 22 height 22
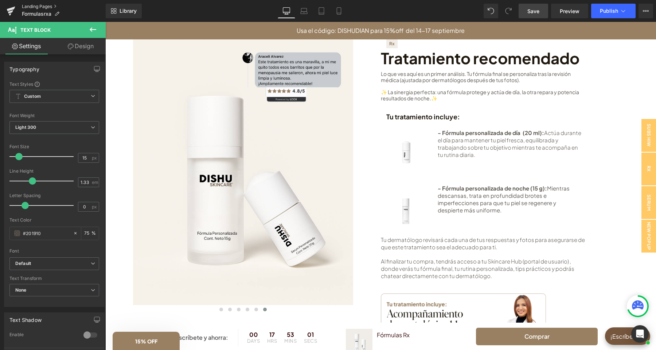
click at [34, 4] on link "Landing Pages" at bounding box center [64, 7] width 84 height 6
click at [530, 11] on span "Save" at bounding box center [533, 11] width 12 height 8
